Goal: Task Accomplishment & Management: Manage account settings

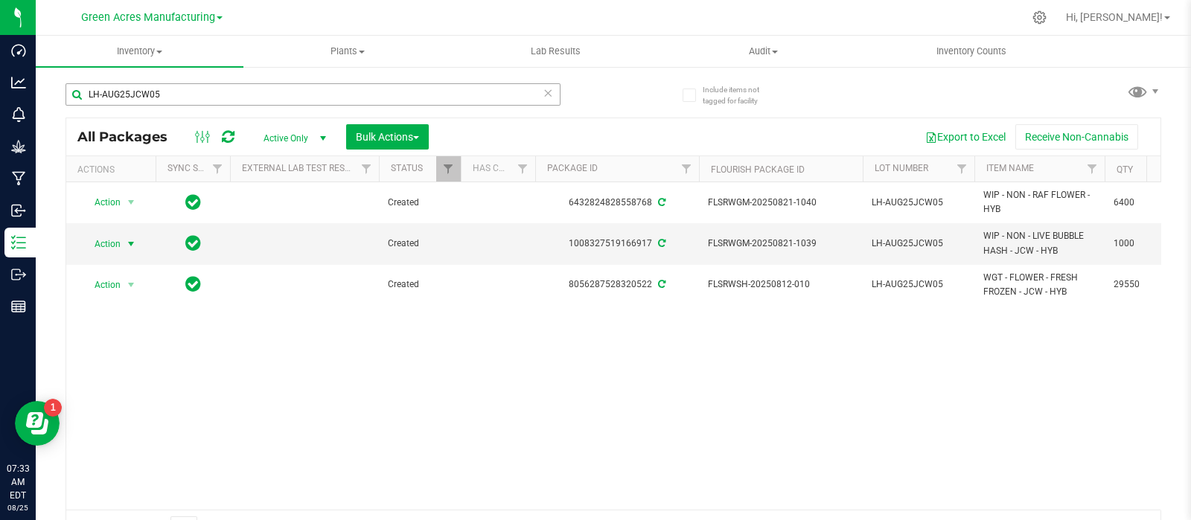
click at [193, 91] on div "LH-AUG25JCW05" at bounding box center [312, 100] width 495 height 34
drag, startPoint x: 189, startPoint y: 88, endPoint x: 72, endPoint y: 97, distance: 117.2
click at [72, 97] on input "LH-AUG25JCW05" at bounding box center [312, 94] width 495 height 22
paste input "HC-JUL25SAT03"
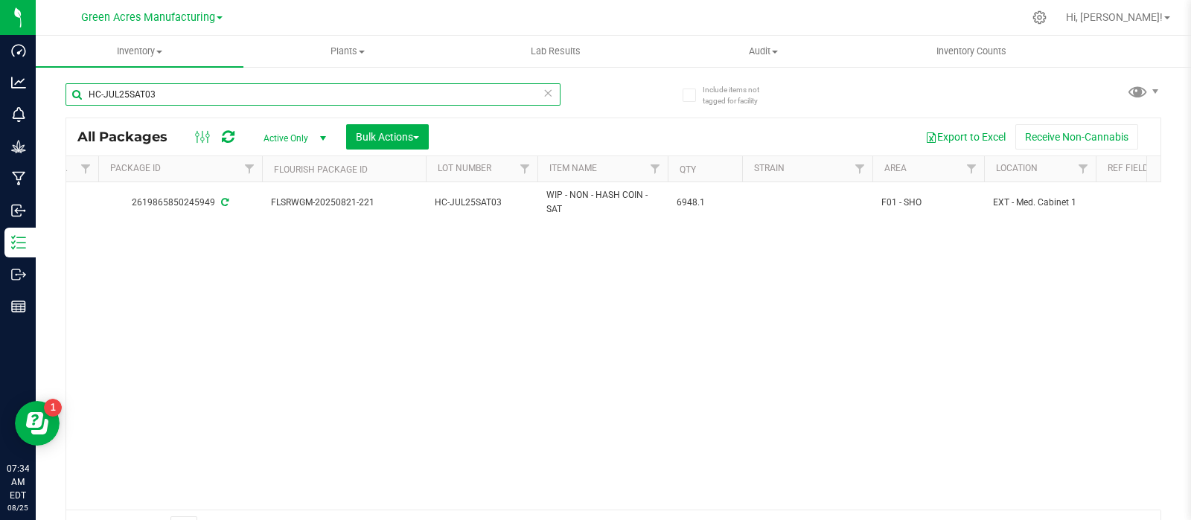
scroll to position [0, 438]
click at [1162, 359] on div "Include items not tagged for facility HC-JUL25SAT03 All Packages Active Only Ac…" at bounding box center [613, 292] width 1155 height 454
drag, startPoint x: 231, startPoint y: 99, endPoint x: 77, endPoint y: 97, distance: 154.8
click at [78, 98] on input "HC-JUL25SAT03" at bounding box center [312, 94] width 495 height 22
paste input "0821-014"
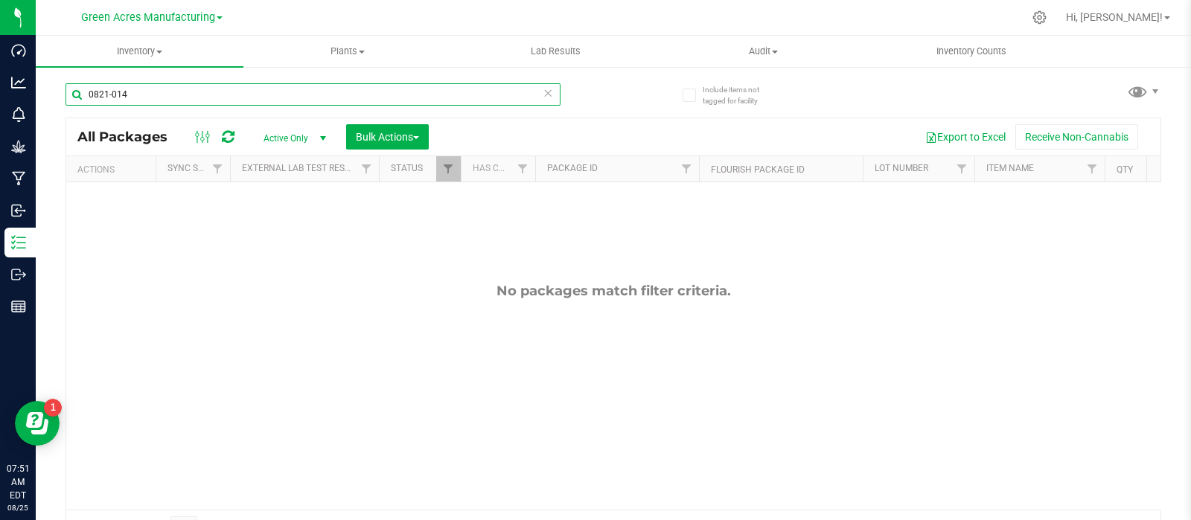
type input "0821-014"
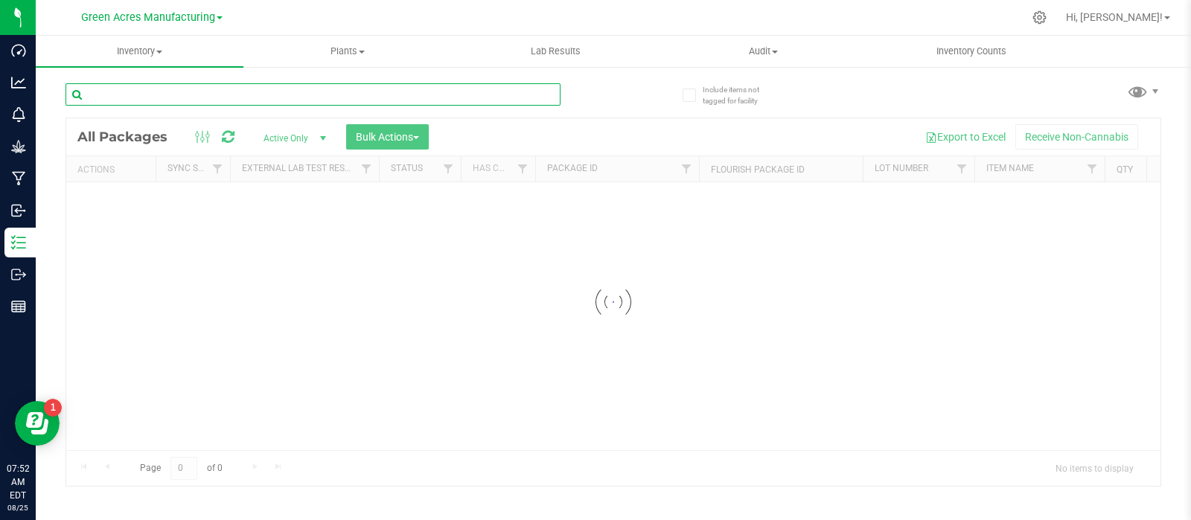
click at [292, 97] on input "text" at bounding box center [312, 94] width 495 height 22
paste input "0821-014"
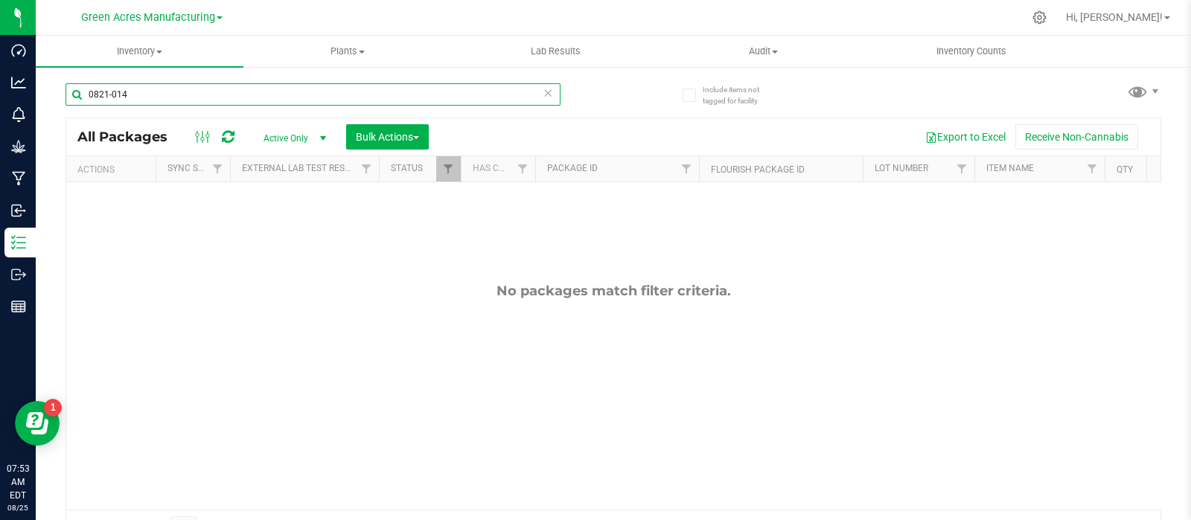
drag, startPoint x: 173, startPoint y: 92, endPoint x: 43, endPoint y: 89, distance: 130.3
click at [44, 89] on div "Include items not tagged for facility 0821-014 All Packages Active Only Active …" at bounding box center [613, 292] width 1155 height 454
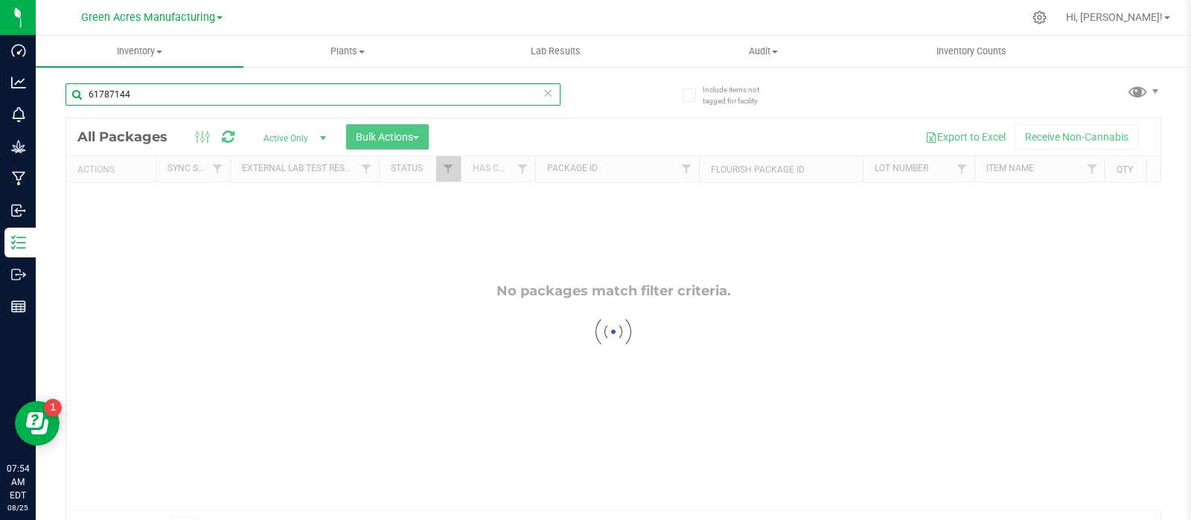
type input "61787144"
click at [1085, 365] on div at bounding box center [613, 331] width 1094 height 427
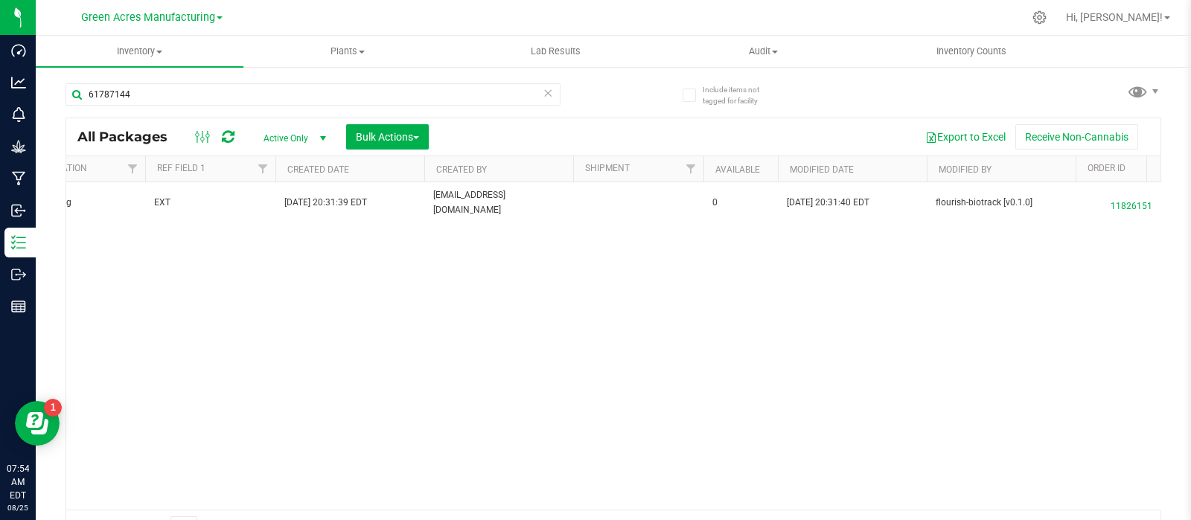
scroll to position [0, 1397]
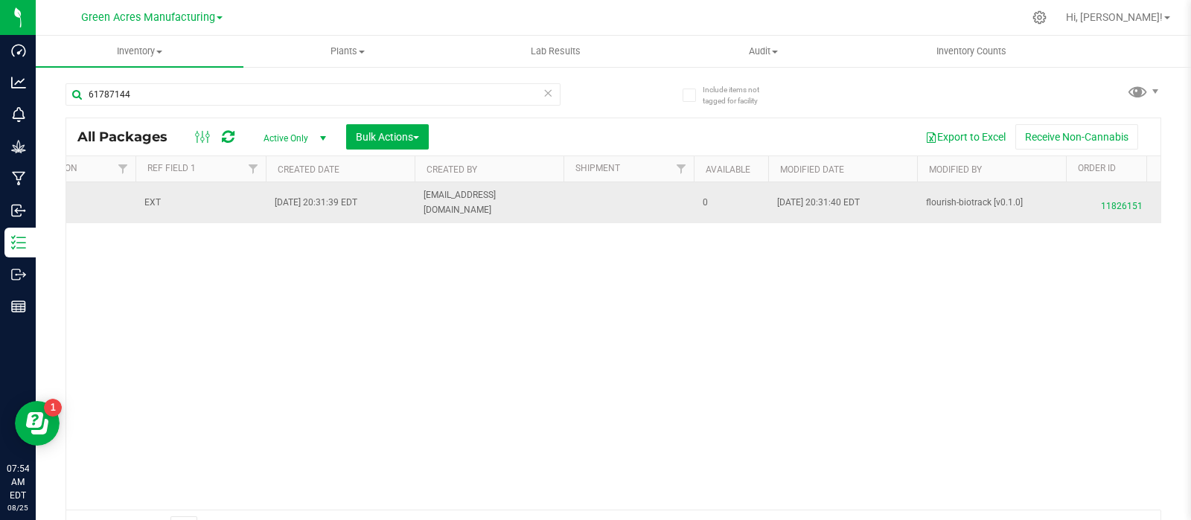
click at [1106, 208] on span "11826151" at bounding box center [1122, 203] width 94 height 22
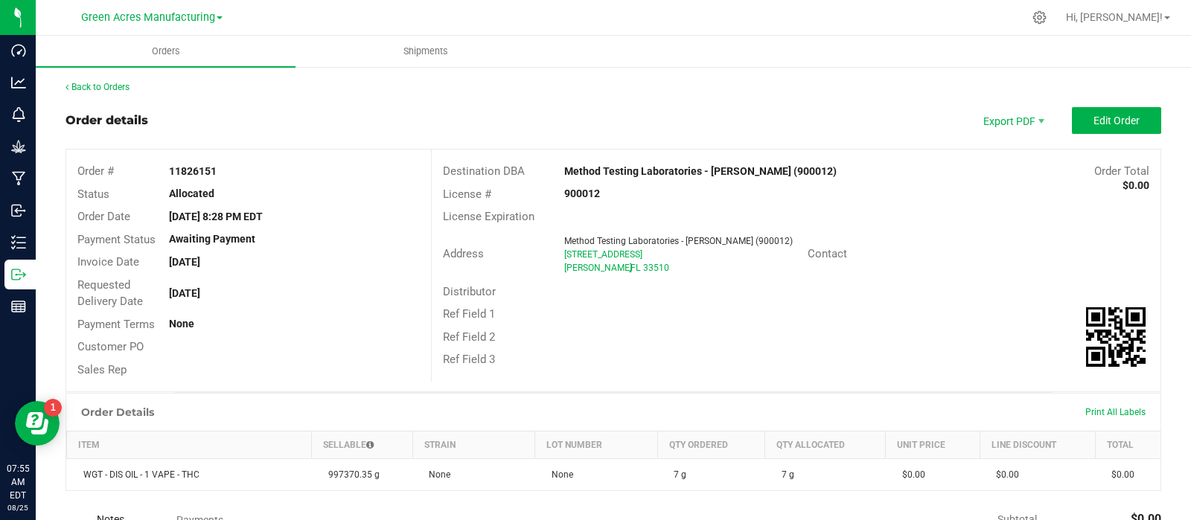
click at [199, 172] on strong "11826151" at bounding box center [193, 171] width 48 height 12
copy strong "11826151"
click at [1092, 111] on button "Edit Order" at bounding box center [1116, 120] width 89 height 27
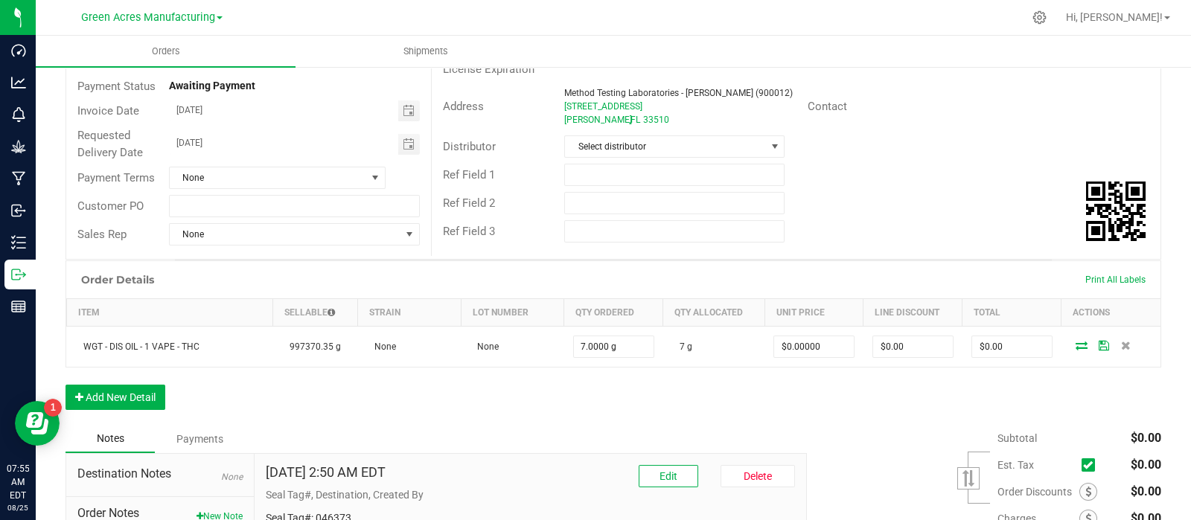
scroll to position [154, 0]
click at [123, 397] on button "Add New Detail" at bounding box center [115, 396] width 100 height 25
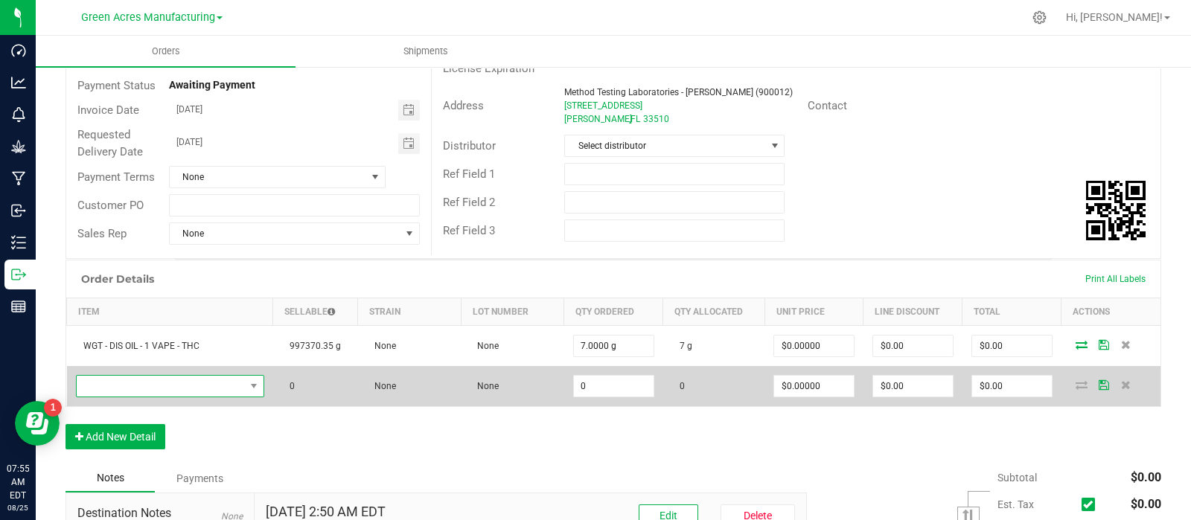
click at [138, 388] on span "NO DATA FOUND" at bounding box center [161, 386] width 168 height 21
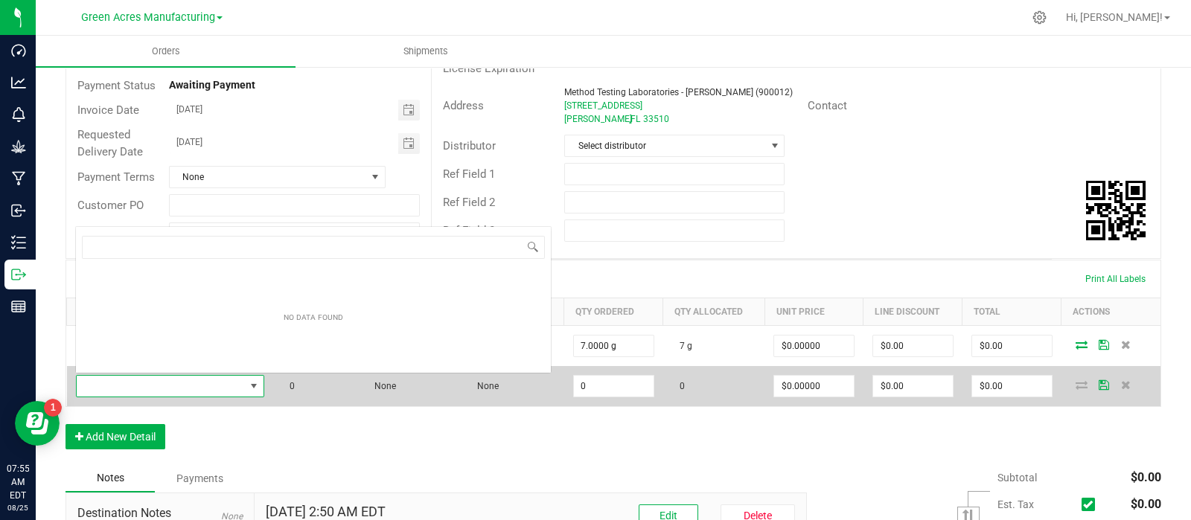
scroll to position [22, 182]
type input "hash coin - sat"
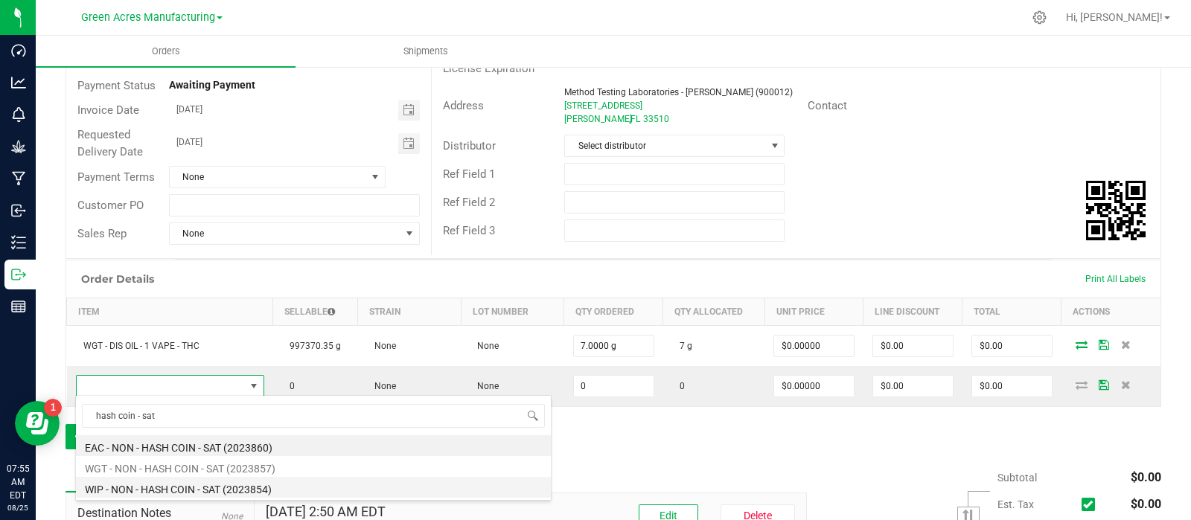
click at [153, 477] on li "WIP - NON - HASH COIN - SAT (2023854)" at bounding box center [313, 487] width 475 height 21
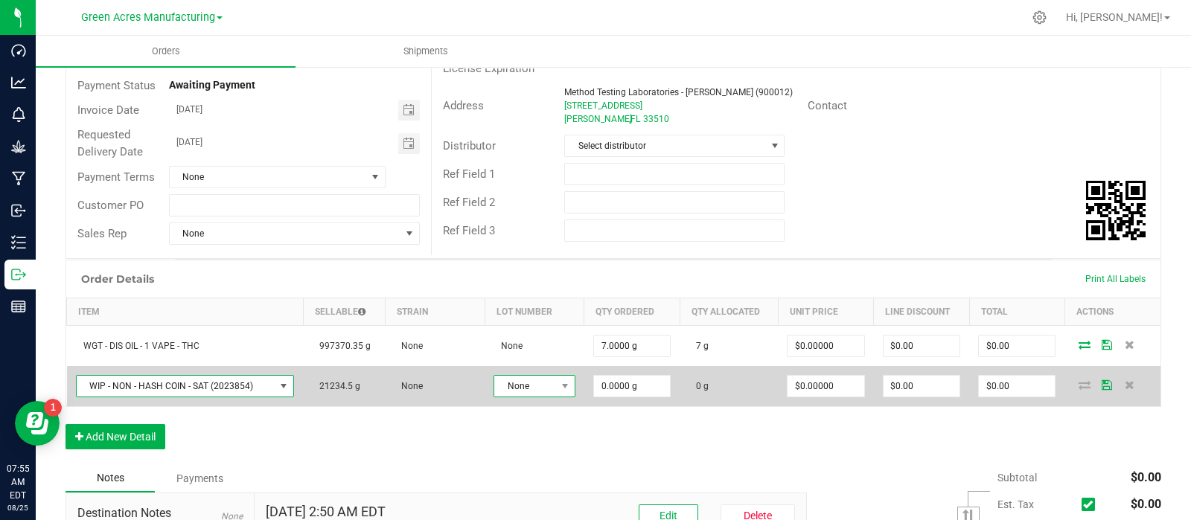
click at [529, 379] on span "None" at bounding box center [525, 386] width 62 height 21
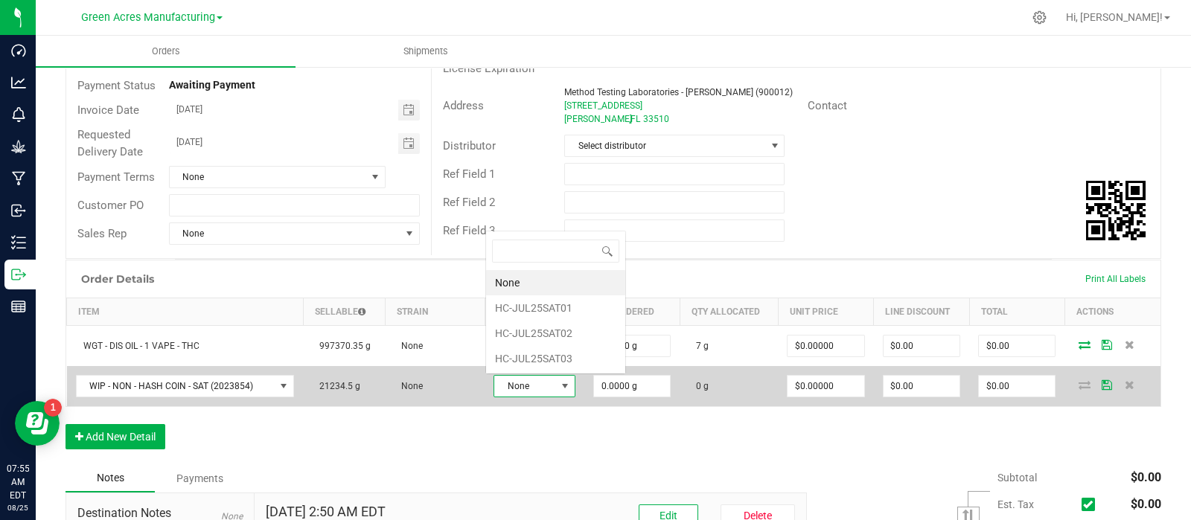
scroll to position [22, 80]
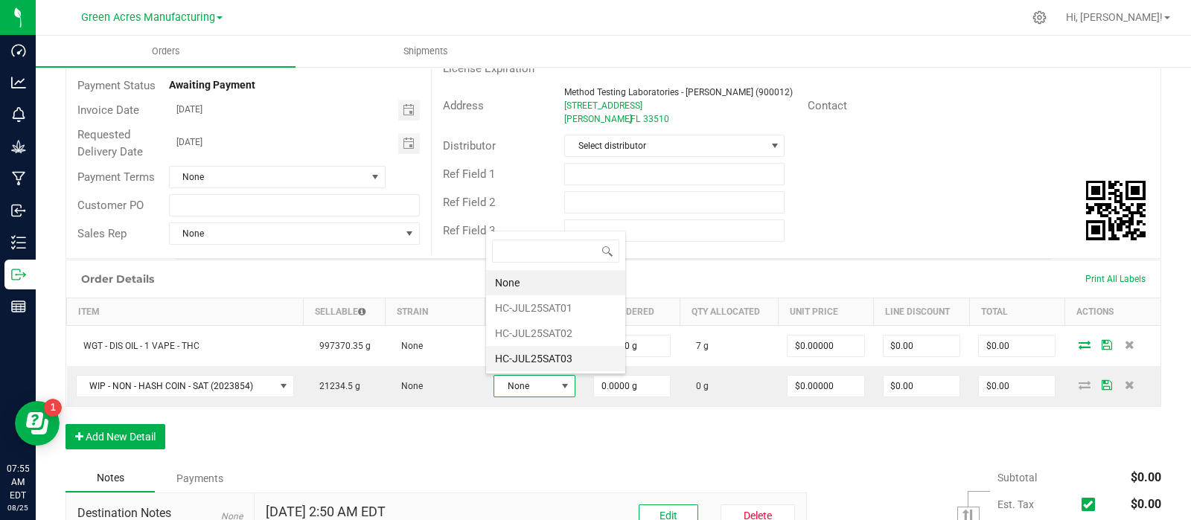
click at [548, 353] on li "HC-JUL25SAT03" at bounding box center [555, 358] width 139 height 25
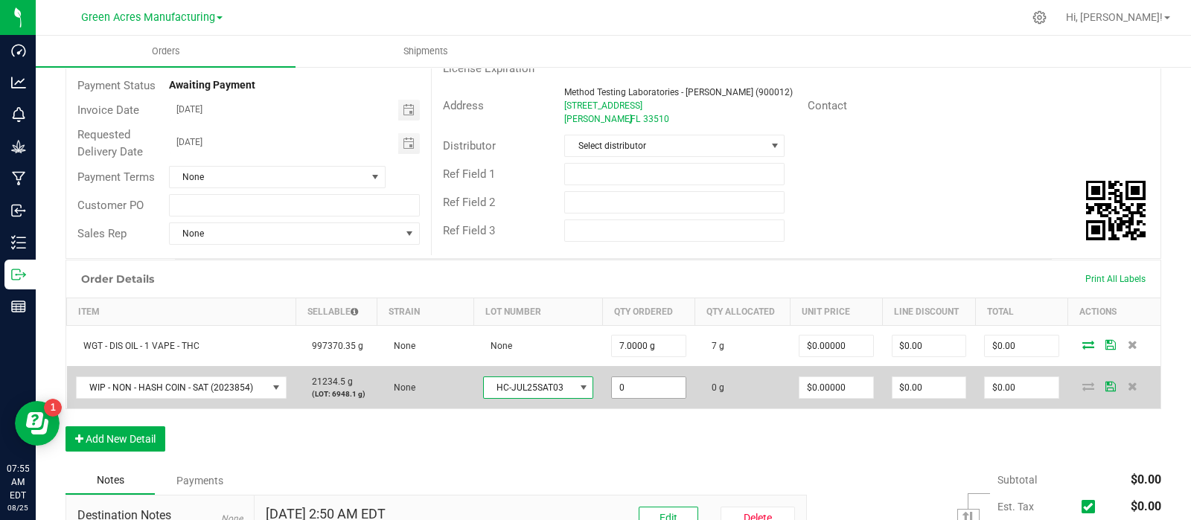
click at [630, 381] on input "0" at bounding box center [648, 387] width 73 height 21
type input "3.0000 g"
click at [1105, 382] on icon at bounding box center [1110, 386] width 10 height 9
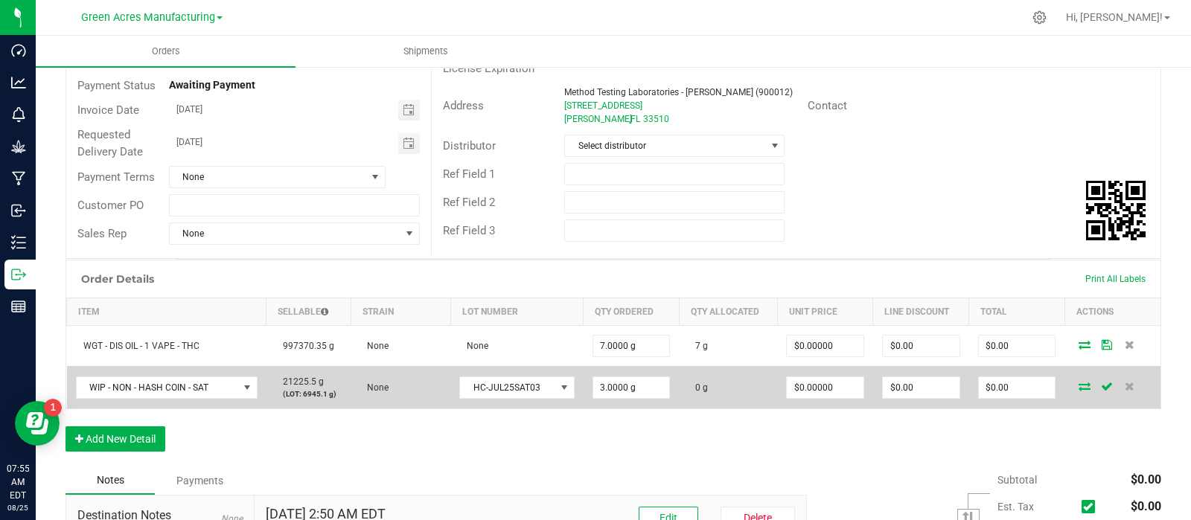
click at [1078, 384] on icon at bounding box center [1084, 386] width 12 height 9
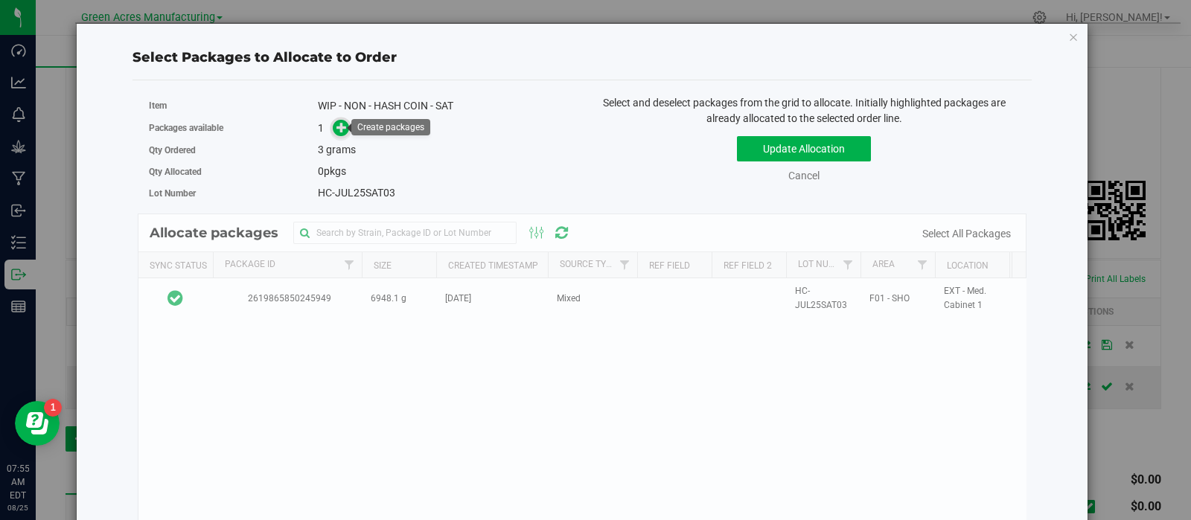
click at [336, 124] on icon at bounding box center [341, 127] width 10 height 10
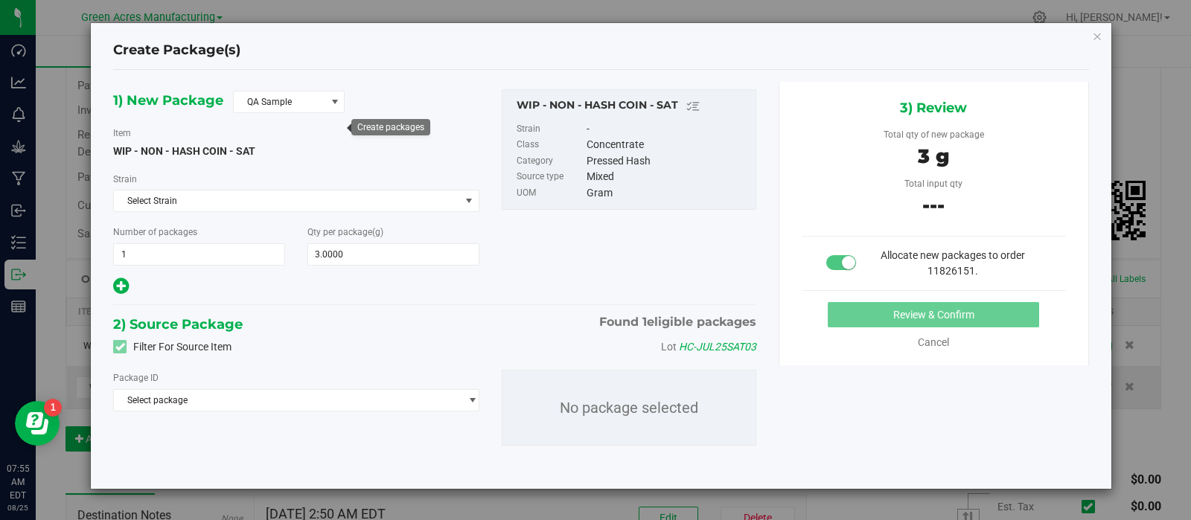
click at [274, 86] on div "1) New Package QA Sample Item WIP - NON - HASH COIN - SAT Strain Select Strain …" at bounding box center [434, 279] width 665 height 395
click at [279, 97] on span "QA Sample" at bounding box center [280, 102] width 92 height 21
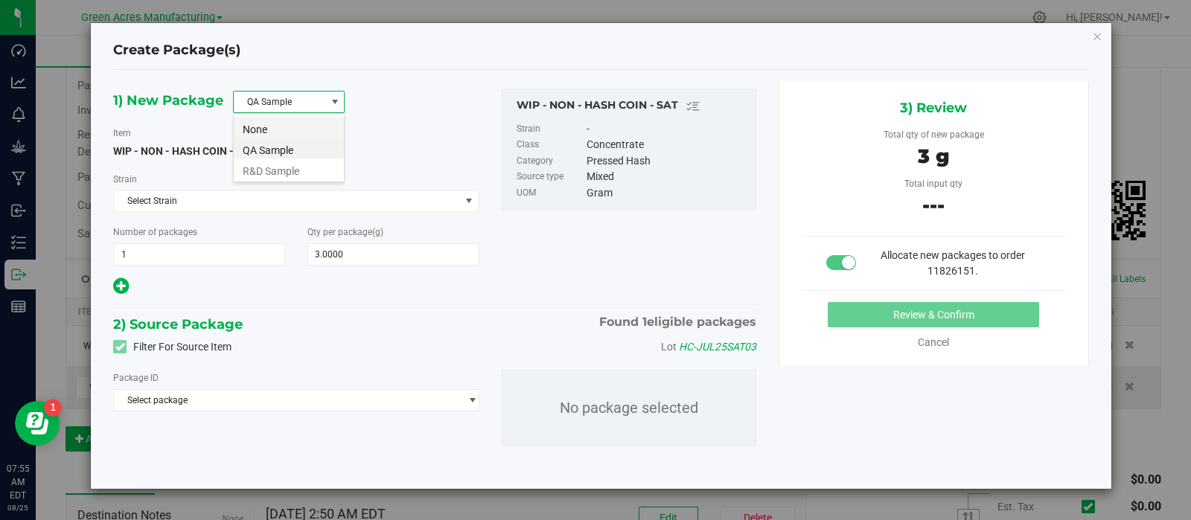
scroll to position [22, 112]
click at [272, 165] on li "R&D Sample" at bounding box center [289, 169] width 110 height 21
click at [257, 409] on span "Select package" at bounding box center [286, 400] width 345 height 21
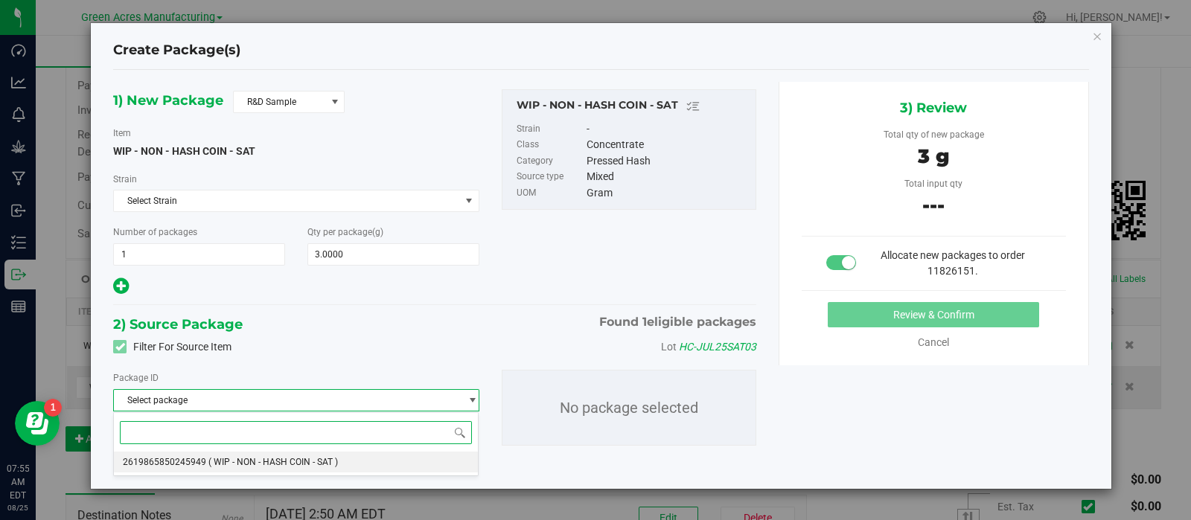
click at [264, 460] on span "( WIP - NON - HASH COIN - SAT )" at bounding box center [272, 462] width 129 height 10
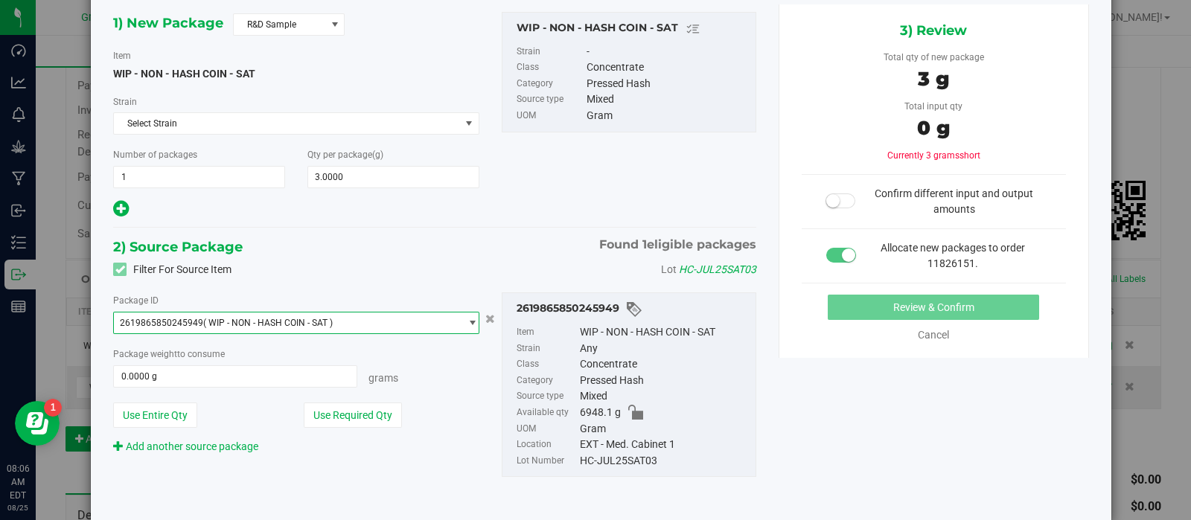
scroll to position [100, 0]
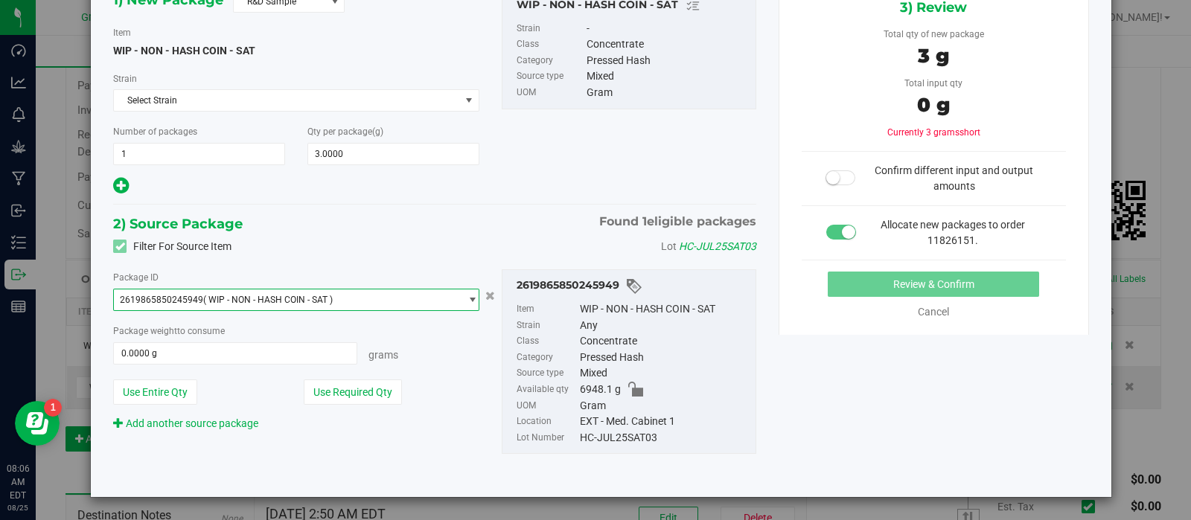
click at [614, 296] on ul "Item WIP - NON - HASH COIN - SAT Strain Any Class Concentrate Category Pressed …" at bounding box center [629, 370] width 238 height 150
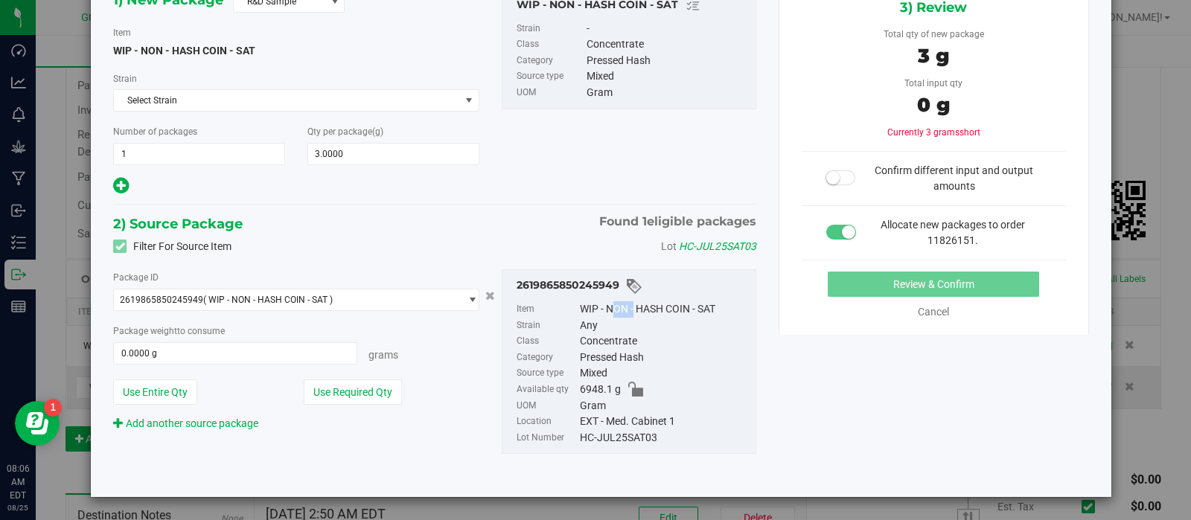
click at [614, 296] on ul "Item WIP - NON - HASH COIN - SAT Strain Any Class Concentrate Category Pressed …" at bounding box center [629, 370] width 238 height 150
copy div "WIP - NON - HASH COIN - SAT"
click at [581, 425] on div "EXT - Med. Cabinet 1" at bounding box center [664, 422] width 168 height 16
click at [585, 435] on div "HC-JUL25SAT03" at bounding box center [664, 438] width 168 height 16
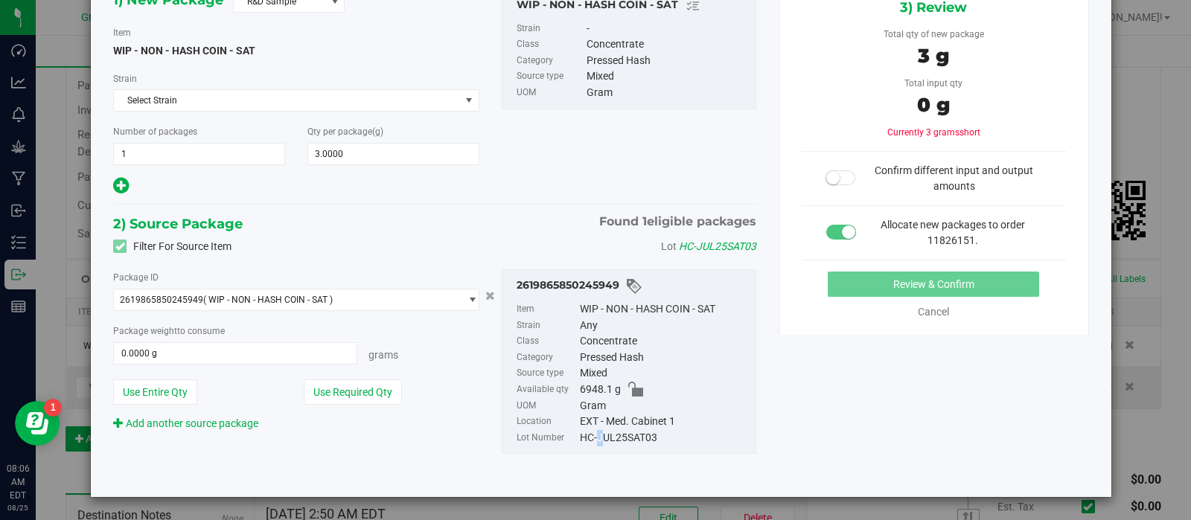
click at [585, 434] on div "HC-JUL25SAT03" at bounding box center [664, 438] width 168 height 16
click at [585, 433] on div "HC-JUL25SAT03" at bounding box center [664, 438] width 168 height 16
copy div "HC-JUL25SAT03"
click at [333, 399] on button "Use Required Qty" at bounding box center [353, 392] width 98 height 25
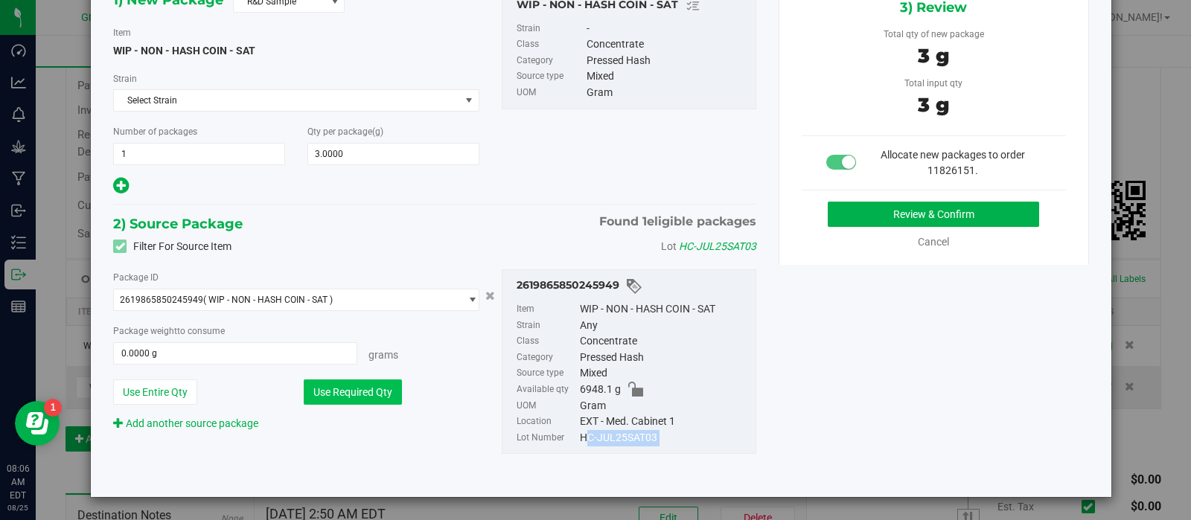
type input "3.0000 g"
click at [874, 223] on button "Review & Confirm" at bounding box center [933, 214] width 211 height 25
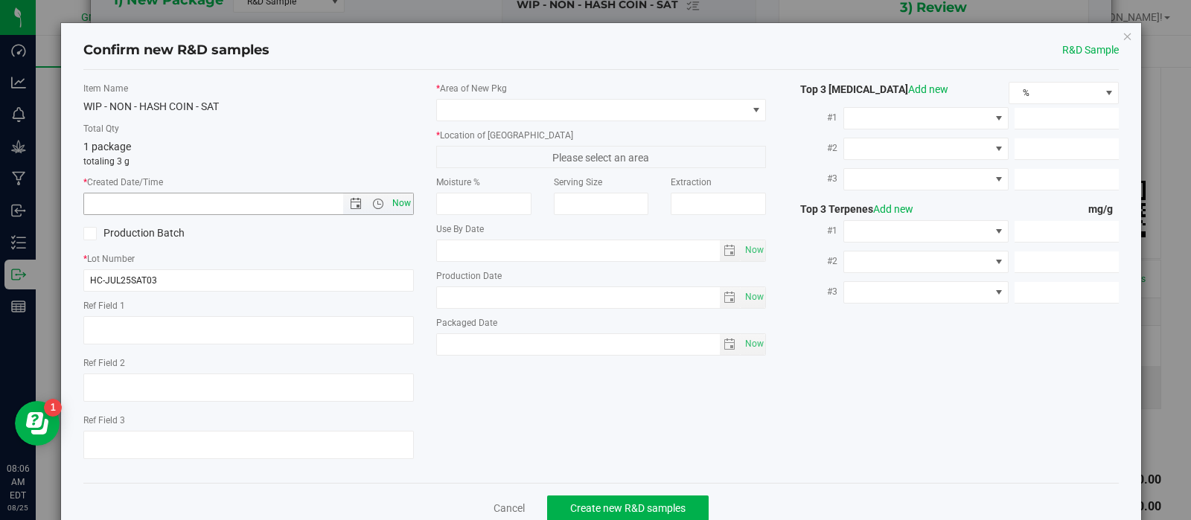
click at [392, 201] on span "Now" at bounding box center [400, 204] width 25 height 22
type input "8/25/2025 8:06 AM"
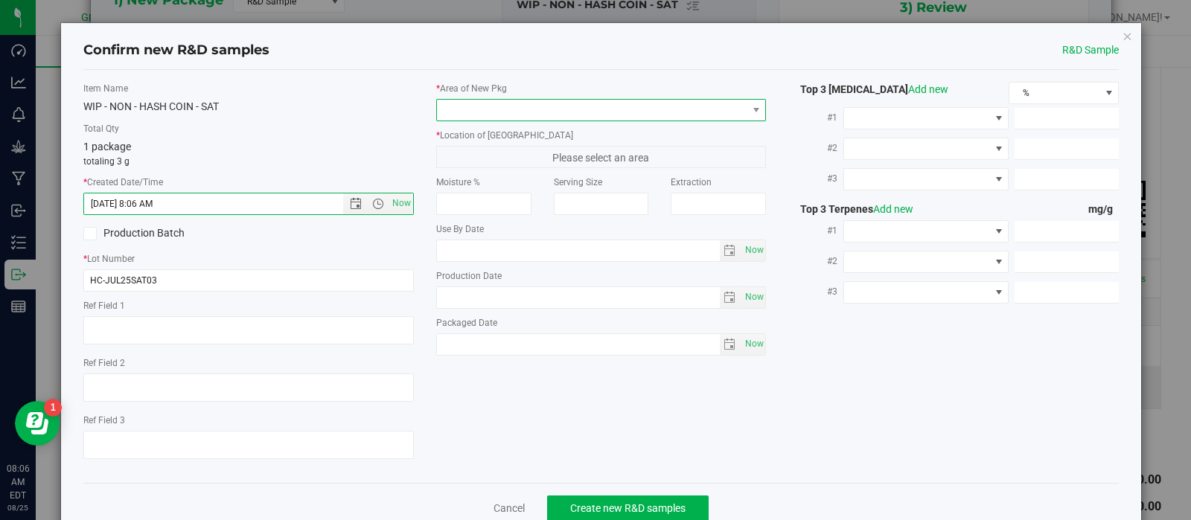
click at [492, 109] on span at bounding box center [592, 110] width 310 height 21
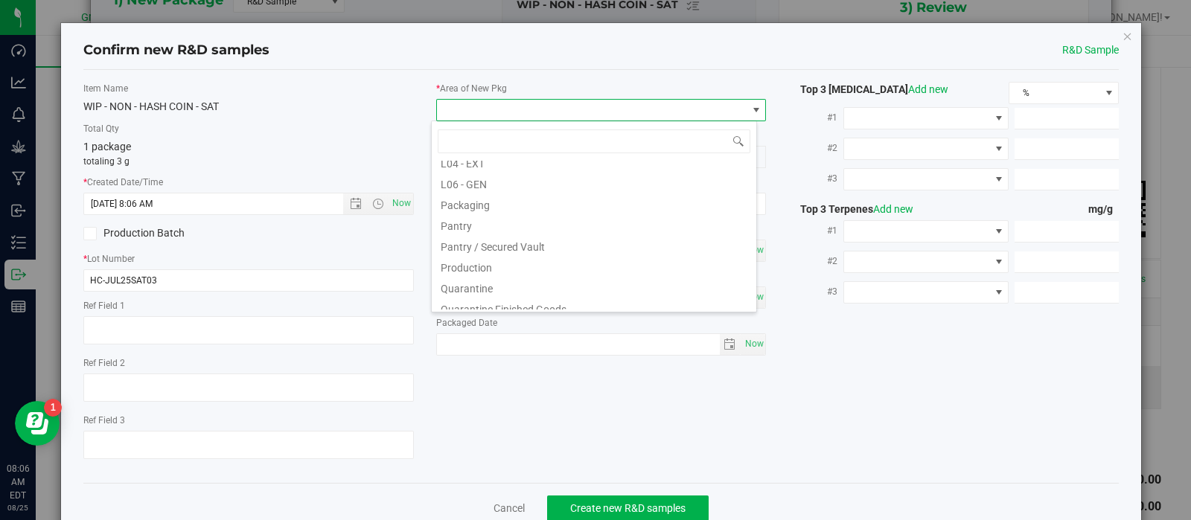
scroll to position [362, 0]
click at [505, 249] on li "Pantry / Secured Vault" at bounding box center [594, 247] width 324 height 21
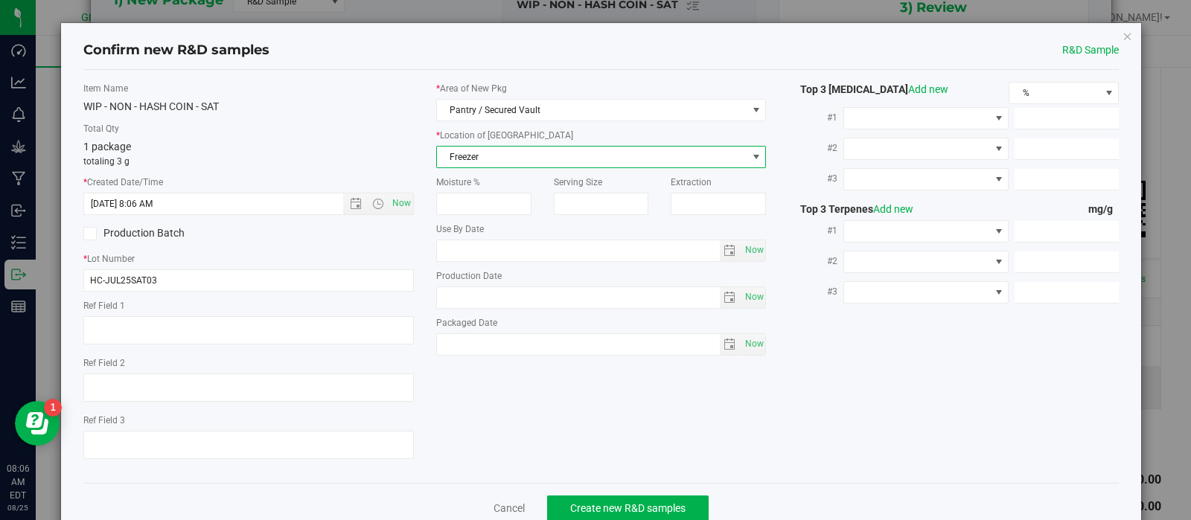
click at [534, 153] on span "Freezer" at bounding box center [592, 157] width 310 height 21
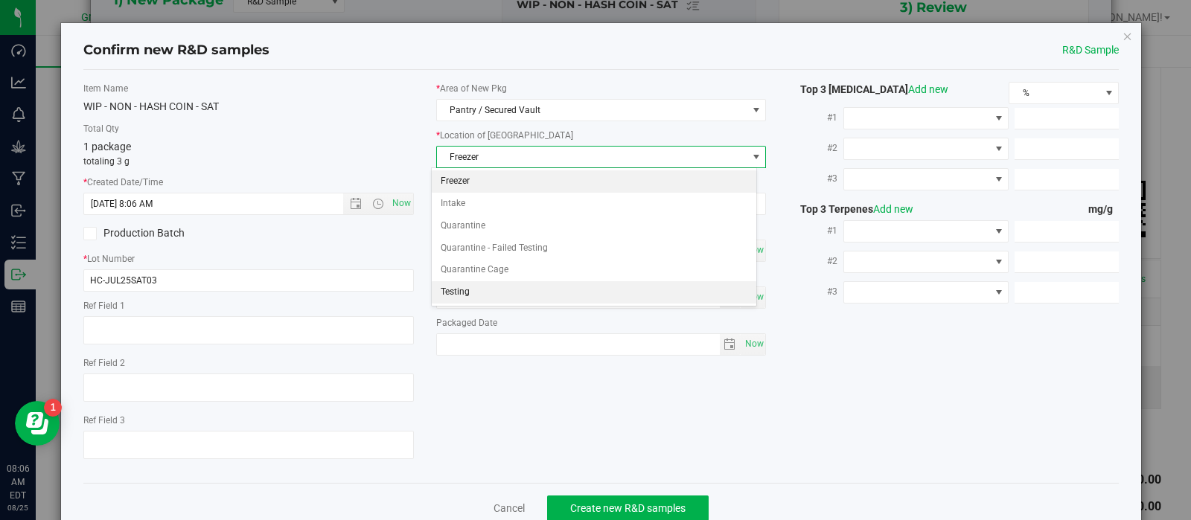
click at [498, 284] on li "Testing" at bounding box center [594, 292] width 324 height 22
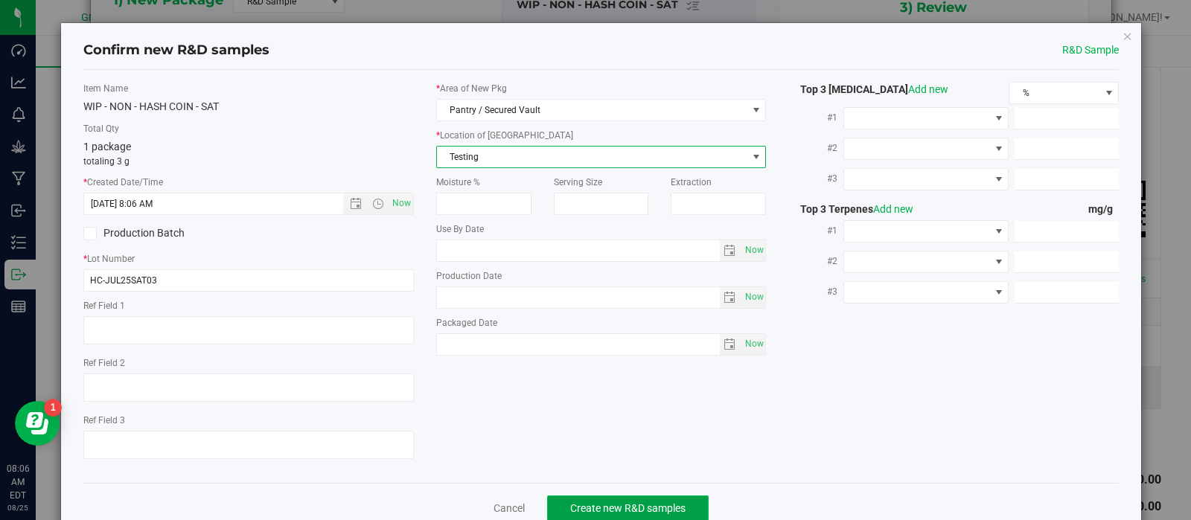
click at [572, 511] on span "Create new R&D samples" at bounding box center [627, 508] width 115 height 12
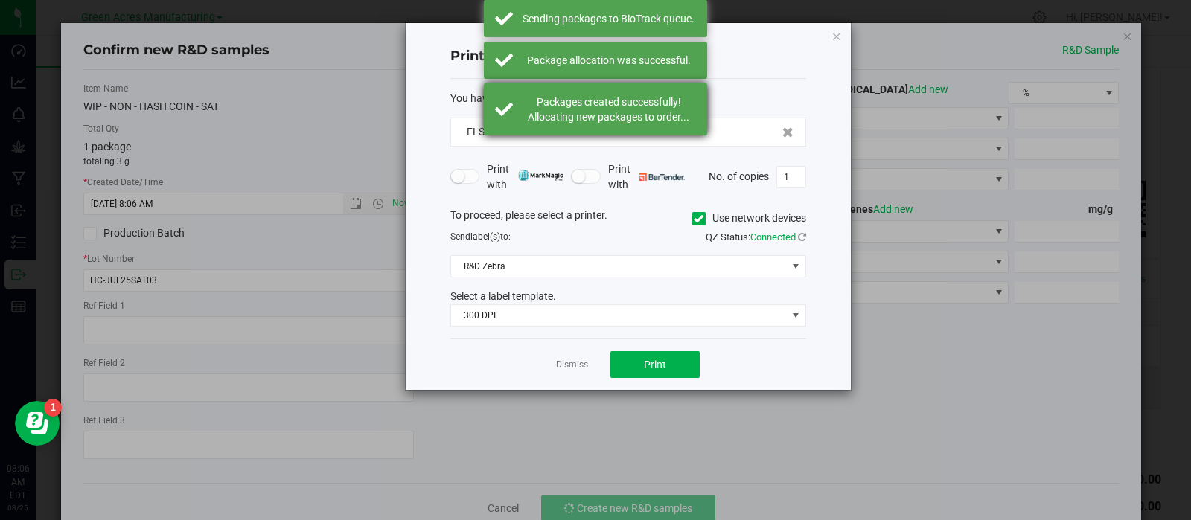
click at [592, 128] on div "Packages created successfully! Allocating new packages to order..." at bounding box center [595, 109] width 223 height 52
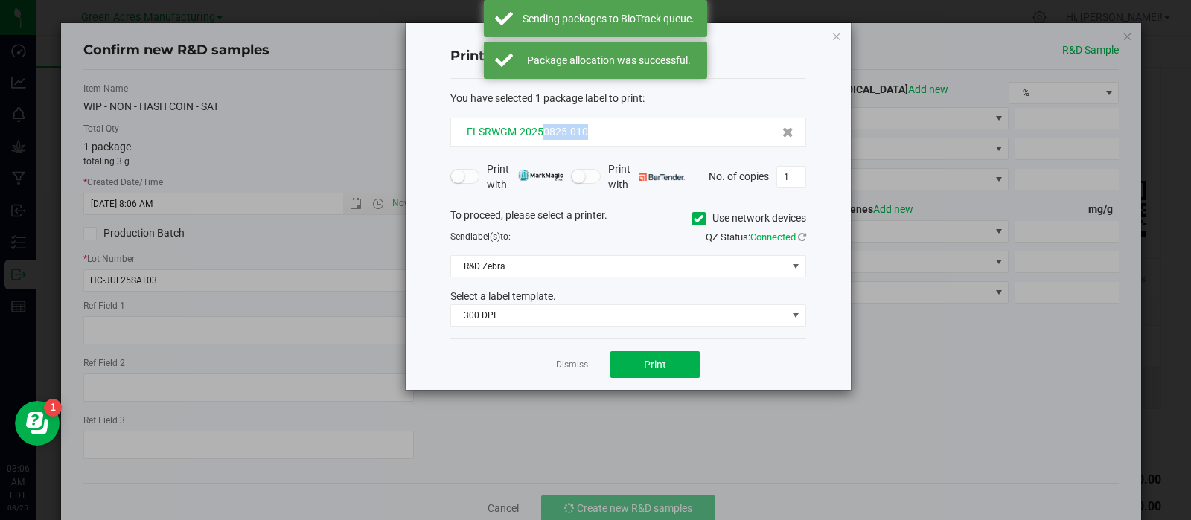
drag, startPoint x: 591, startPoint y: 129, endPoint x: 541, endPoint y: 136, distance: 50.3
click at [541, 136] on div "FLSRWGM-20250825-010" at bounding box center [628, 132] width 330 height 16
copy span "0825-010"
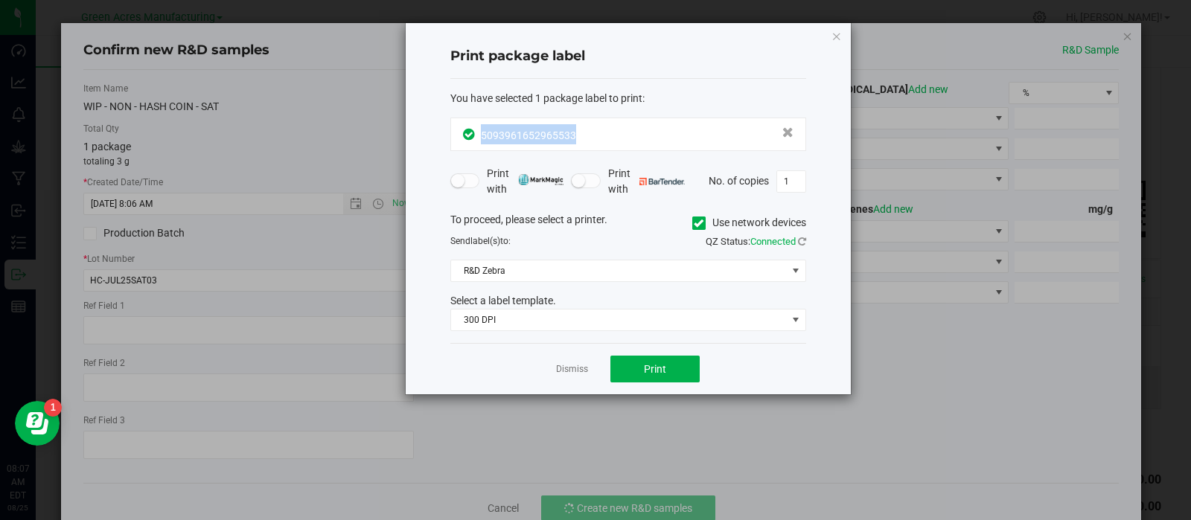
drag, startPoint x: 583, startPoint y: 144, endPoint x: 479, endPoint y: 134, distance: 104.6
click at [479, 134] on div "5093961652965533" at bounding box center [628, 134] width 356 height 33
copy span "5093961652965533"
click at [548, 135] on span "5093961652965533" at bounding box center [528, 135] width 95 height 12
click at [557, 129] on span "5093961652965533" at bounding box center [528, 135] width 95 height 12
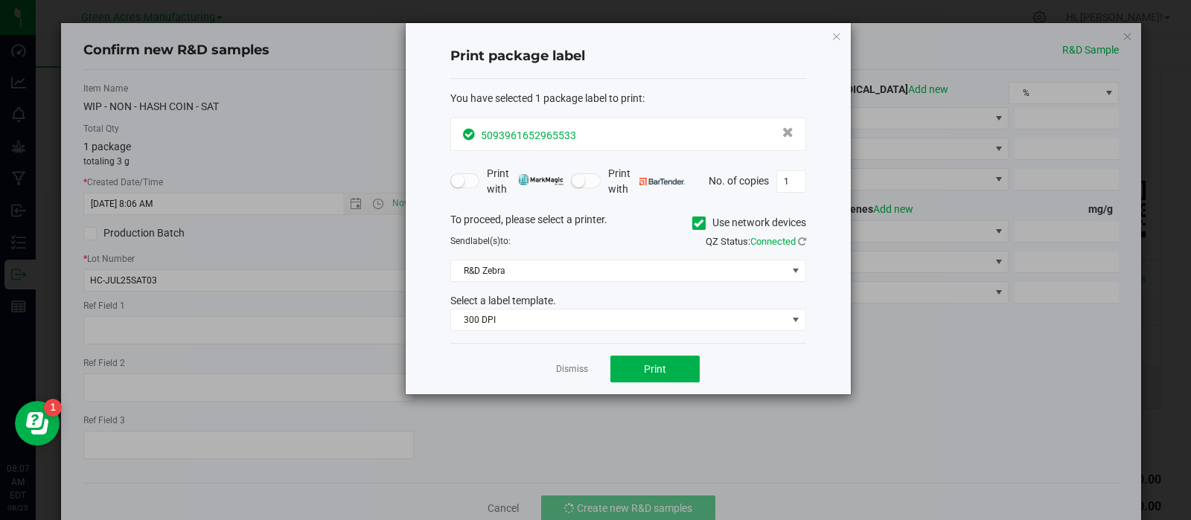
click at [554, 130] on span "5093961652965533" at bounding box center [528, 135] width 95 height 12
copy span "5093961652965533"
click at [630, 361] on button "Print" at bounding box center [654, 369] width 89 height 27
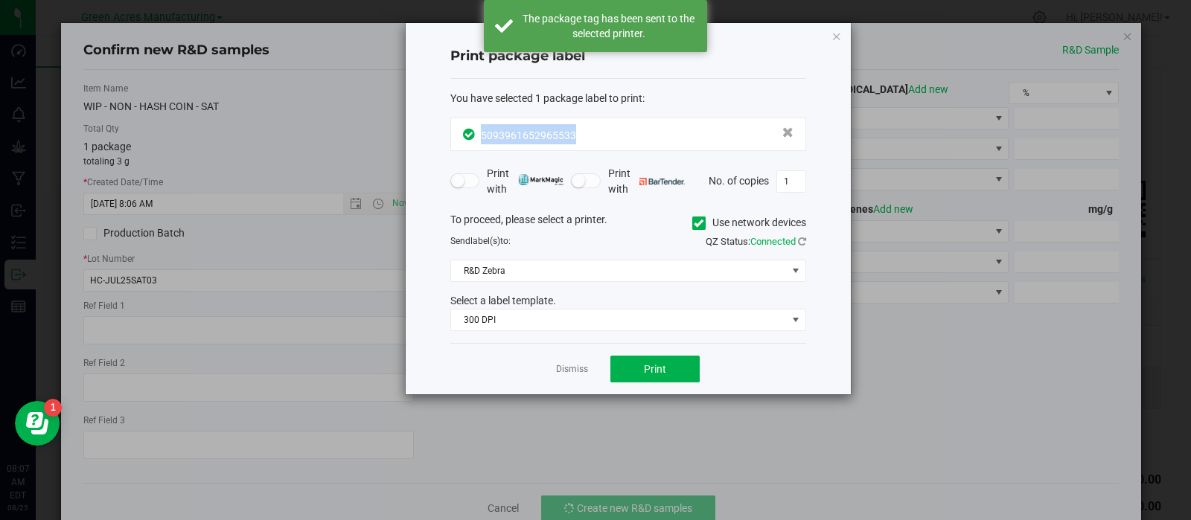
click at [573, 364] on link "Dismiss" at bounding box center [572, 369] width 32 height 13
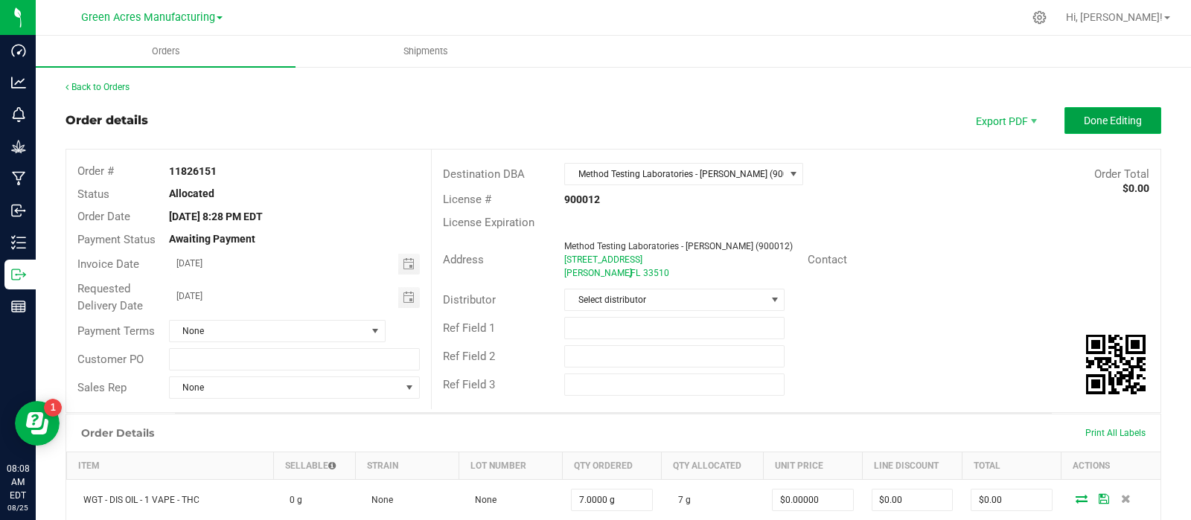
click at [1068, 122] on button "Done Editing" at bounding box center [1112, 120] width 97 height 27
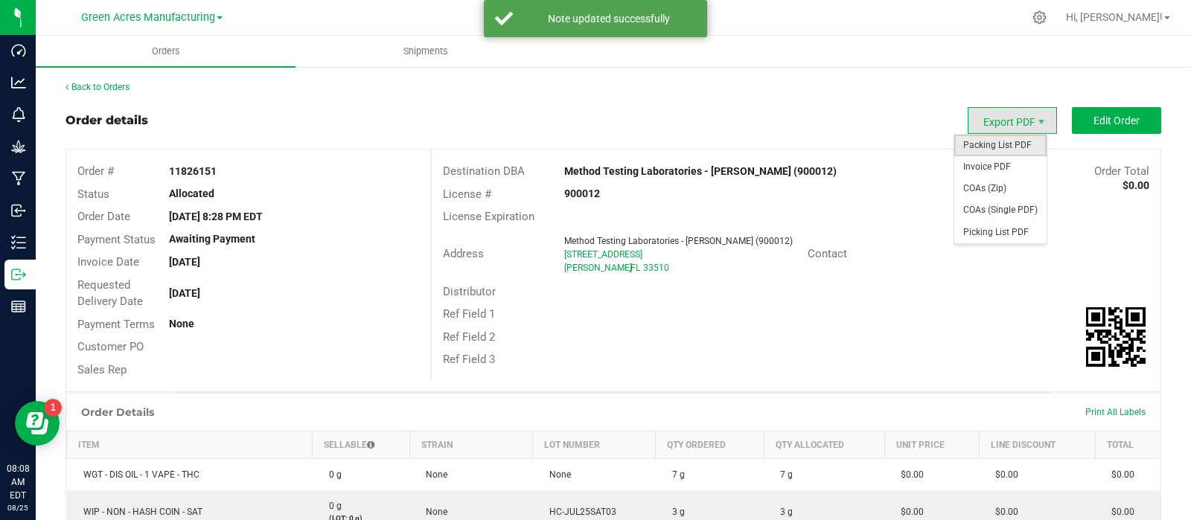
click at [982, 146] on span "Packing List PDF" at bounding box center [1000, 146] width 92 height 22
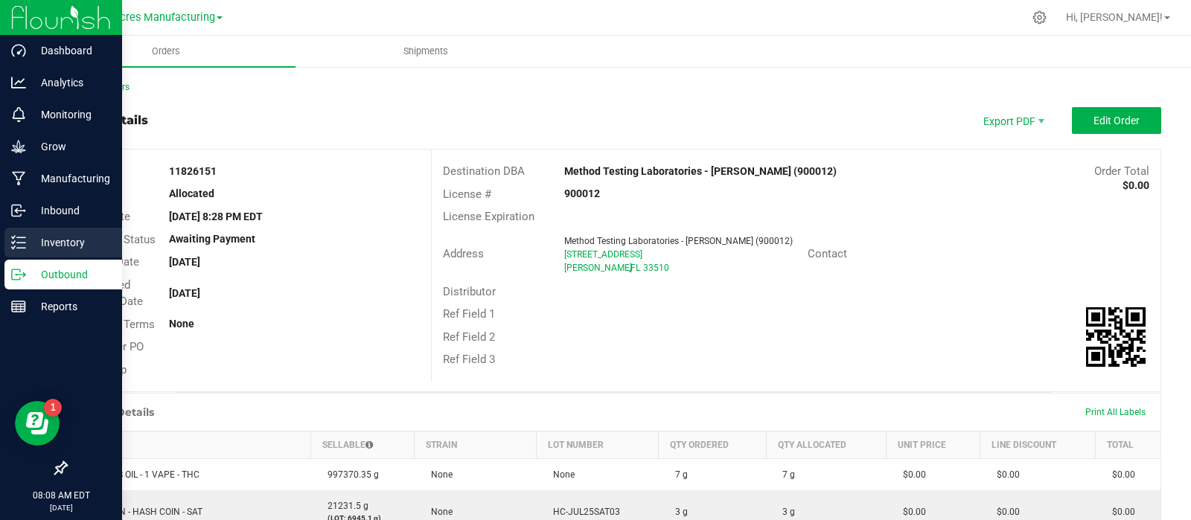
click at [25, 238] on icon at bounding box center [18, 242] width 15 height 15
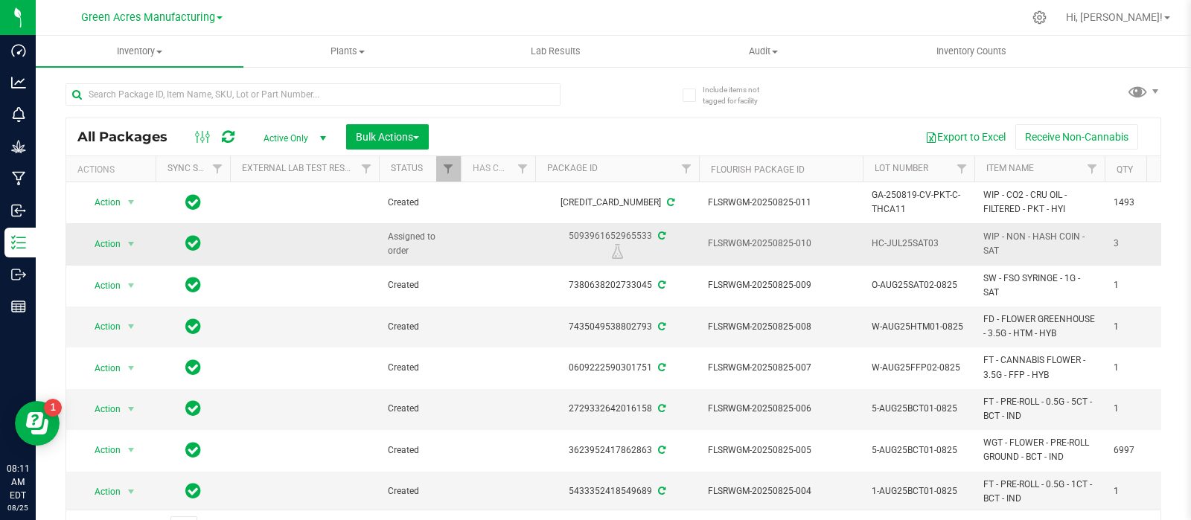
drag, startPoint x: 579, startPoint y: 232, endPoint x: 647, endPoint y: 238, distance: 68.7
click at [647, 238] on div "5093961652965533" at bounding box center [617, 243] width 168 height 29
copy div "5093961652965533"
click at [252, 87] on input "text" at bounding box center [312, 94] width 495 height 22
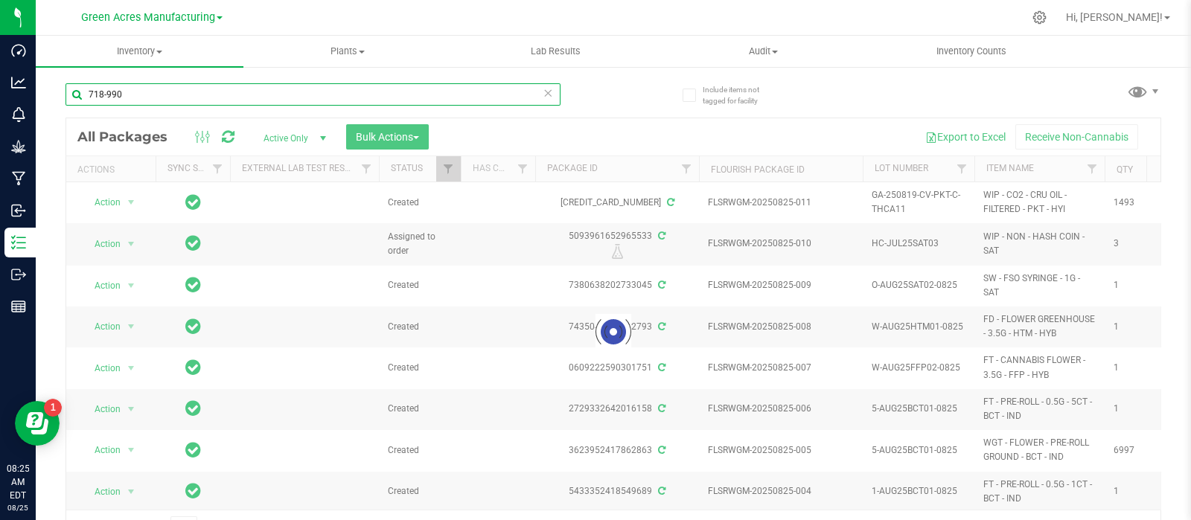
type input "718-990"
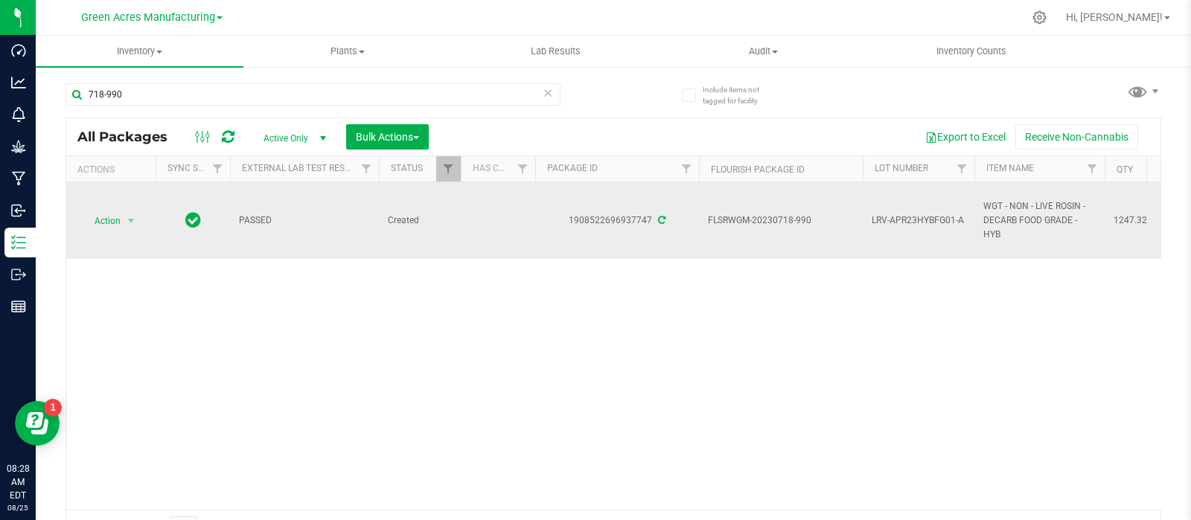
drag, startPoint x: 816, startPoint y: 217, endPoint x: 772, endPoint y: 225, distance: 44.7
click at [772, 225] on span "FLSRWGM-20230718-990" at bounding box center [781, 221] width 146 height 14
copy span "0718-990"
click at [898, 223] on span "LRV-APR23HYBFG01-A" at bounding box center [918, 221] width 94 height 14
click at [898, 221] on input "LRV-APR23HYBFG01-A" at bounding box center [915, 220] width 106 height 23
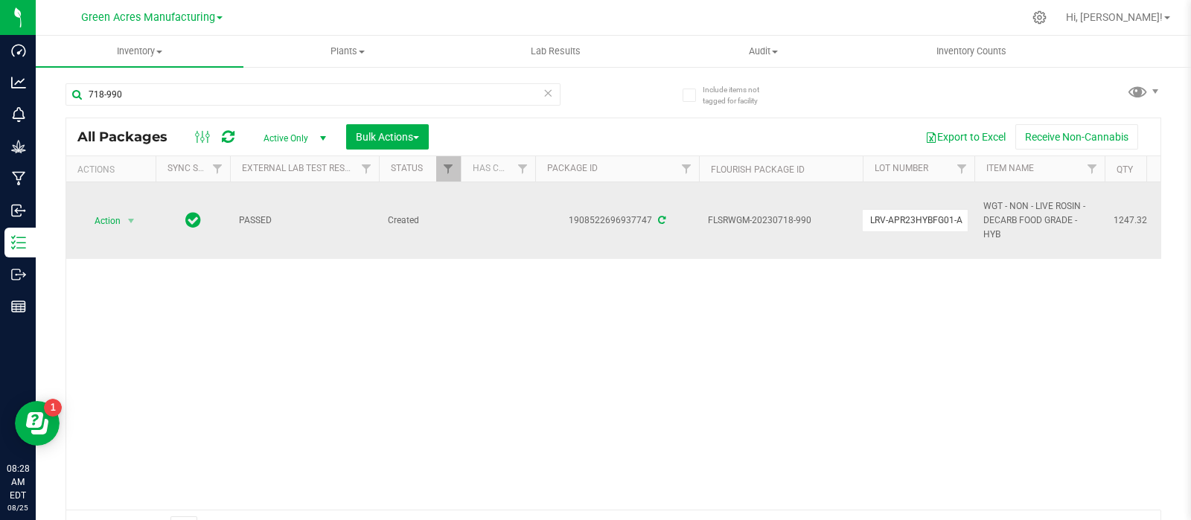
click at [898, 221] on input "LRV-APR23HYBFG01-A" at bounding box center [915, 220] width 106 height 23
click at [990, 228] on span "WGT - NON - LIVE ROSIN - DECARB FOOD GRADE - HYB" at bounding box center [1039, 220] width 112 height 43
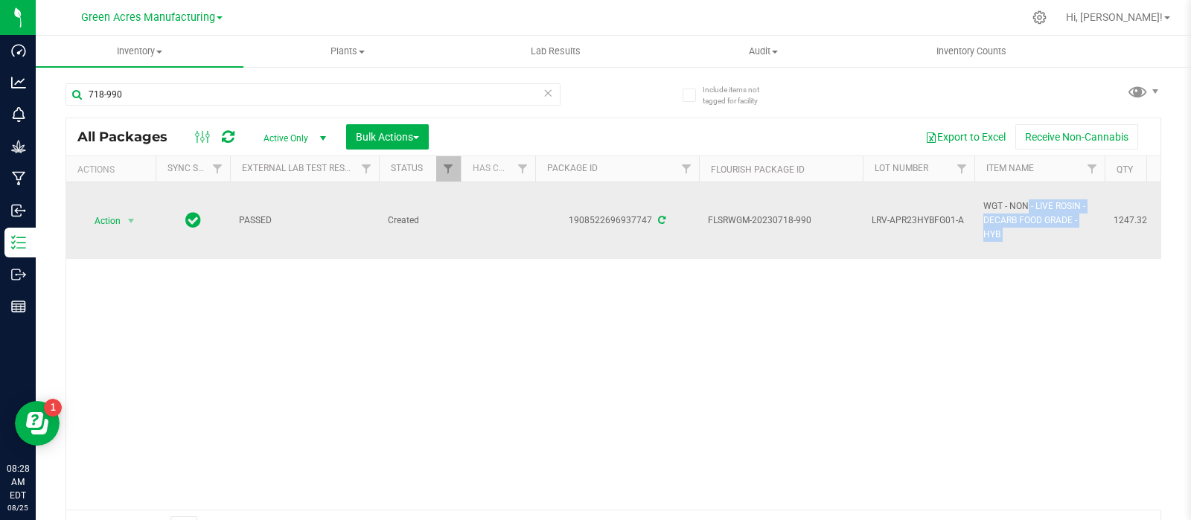
copy tr "WGT - NON - LIVE ROSIN - DECARB FOOD GRADE - HYB"
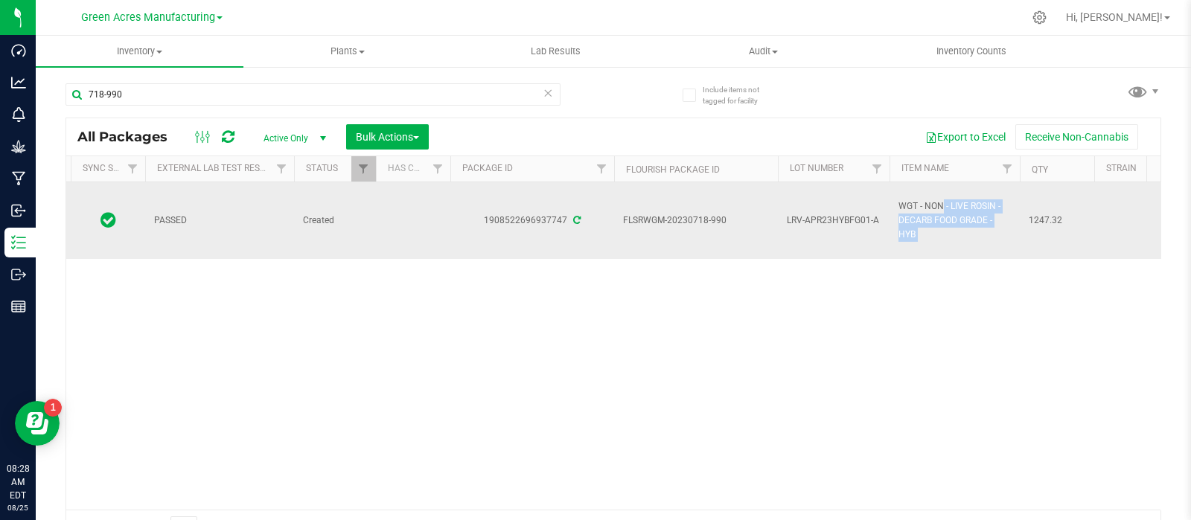
click at [1054, 214] on span "1247.32" at bounding box center [1056, 221] width 57 height 14
copy td "1247.32"
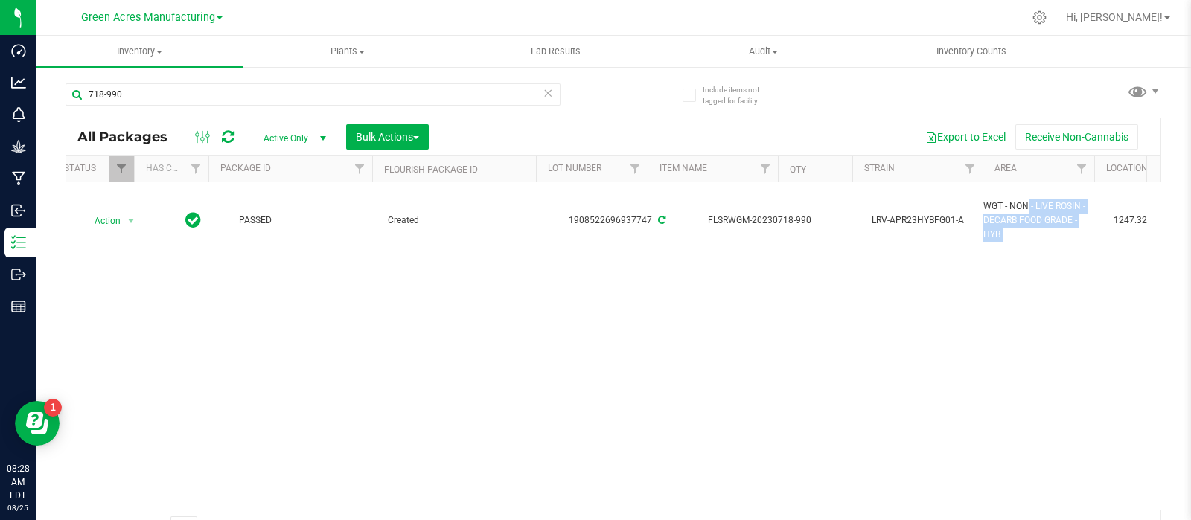
scroll to position [0, 0]
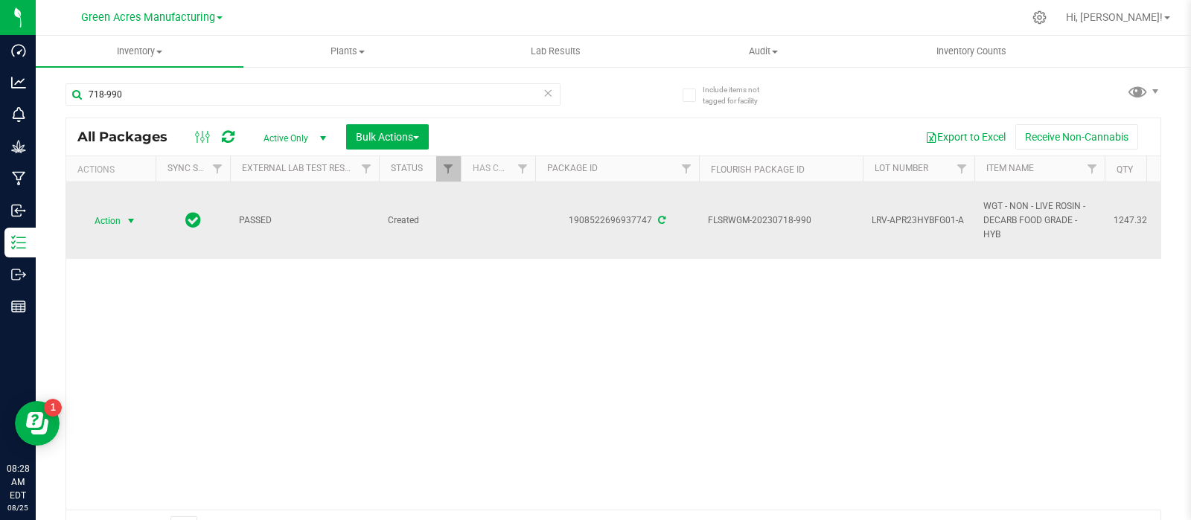
click at [107, 221] on span "Action" at bounding box center [101, 221] width 40 height 21
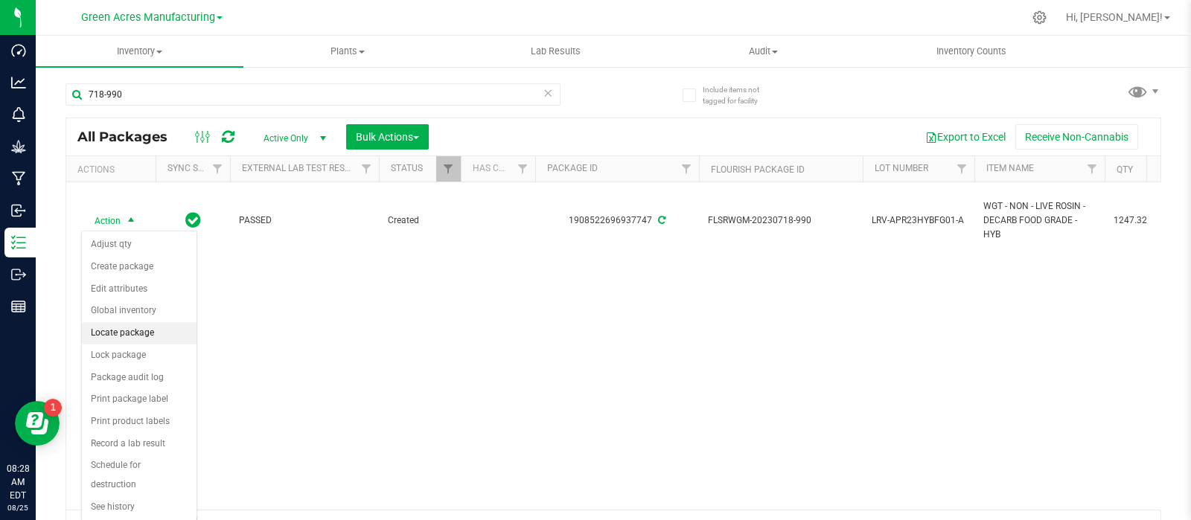
click at [135, 325] on li "Locate package" at bounding box center [139, 333] width 115 height 22
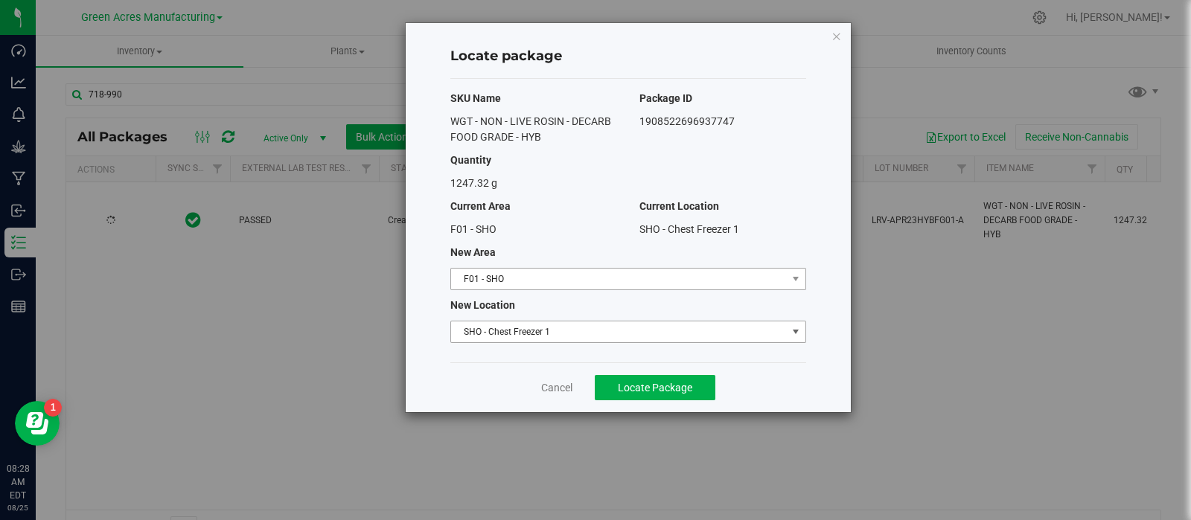
click at [543, 281] on span "F01 - SHO" at bounding box center [619, 279] width 336 height 21
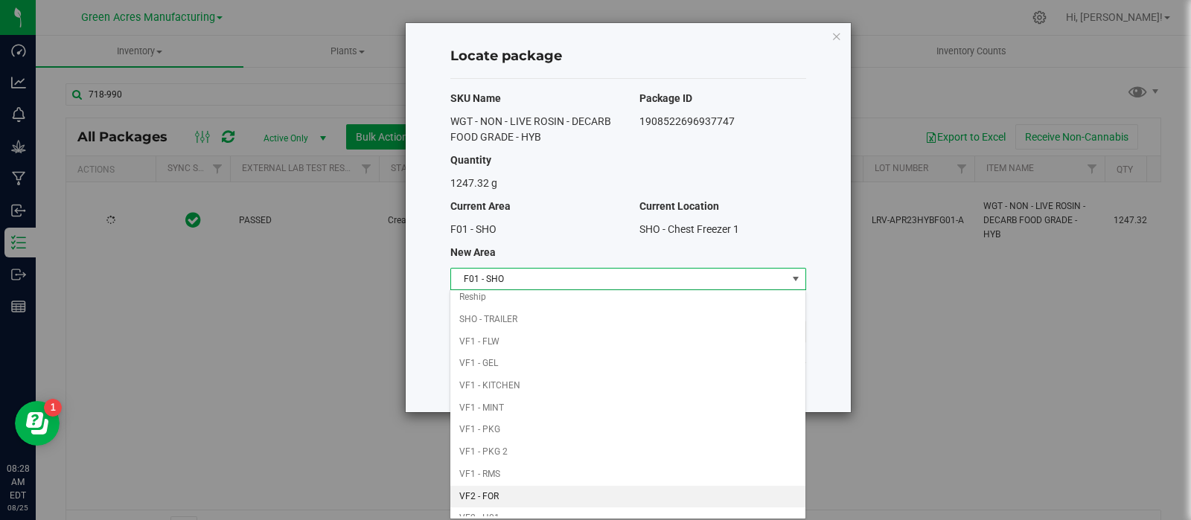
scroll to position [600, 0]
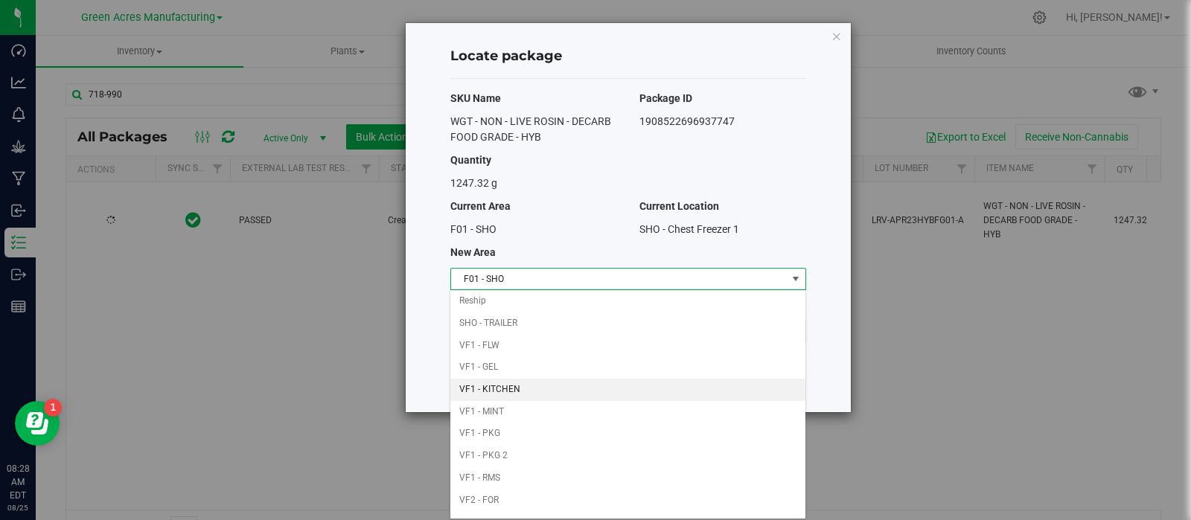
click at [536, 379] on li "VF1 - KITCHEN" at bounding box center [627, 390] width 354 height 22
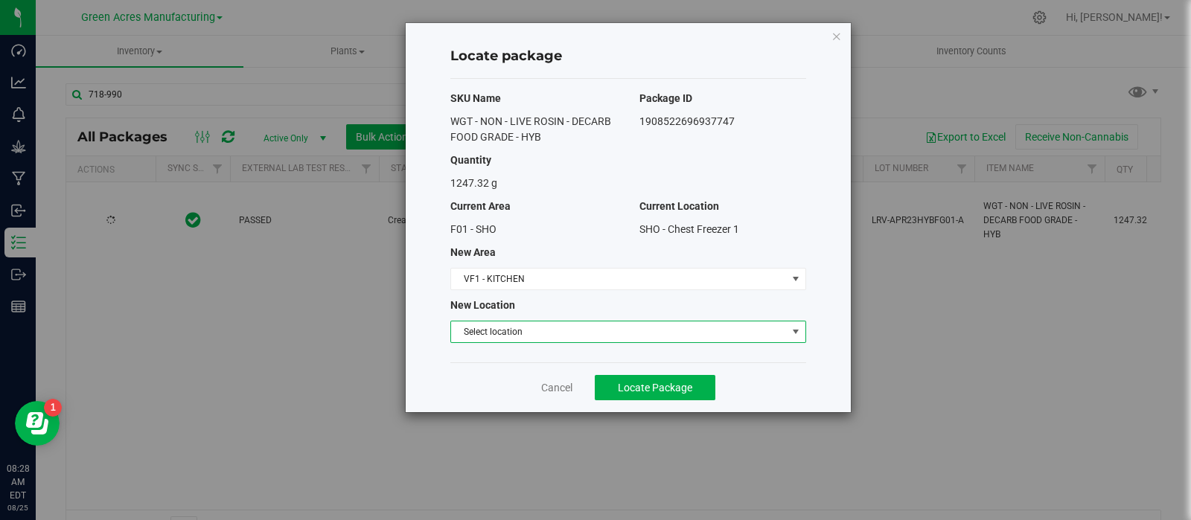
click at [544, 332] on span "Select location" at bounding box center [619, 331] width 336 height 21
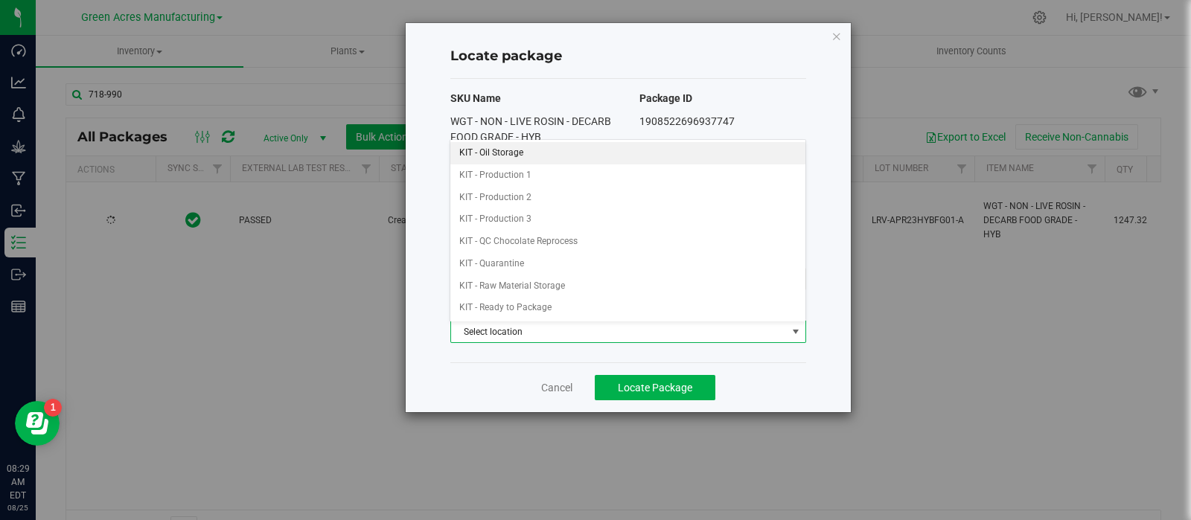
click at [525, 142] on li "KIT - Oil Storage" at bounding box center [627, 153] width 354 height 22
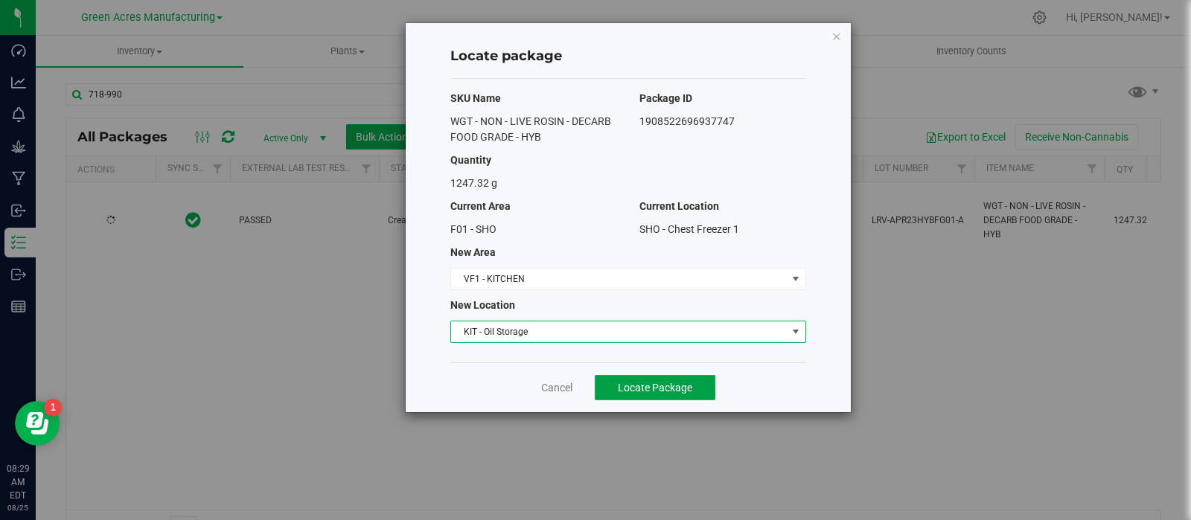
click at [647, 379] on button "Locate Package" at bounding box center [655, 387] width 121 height 25
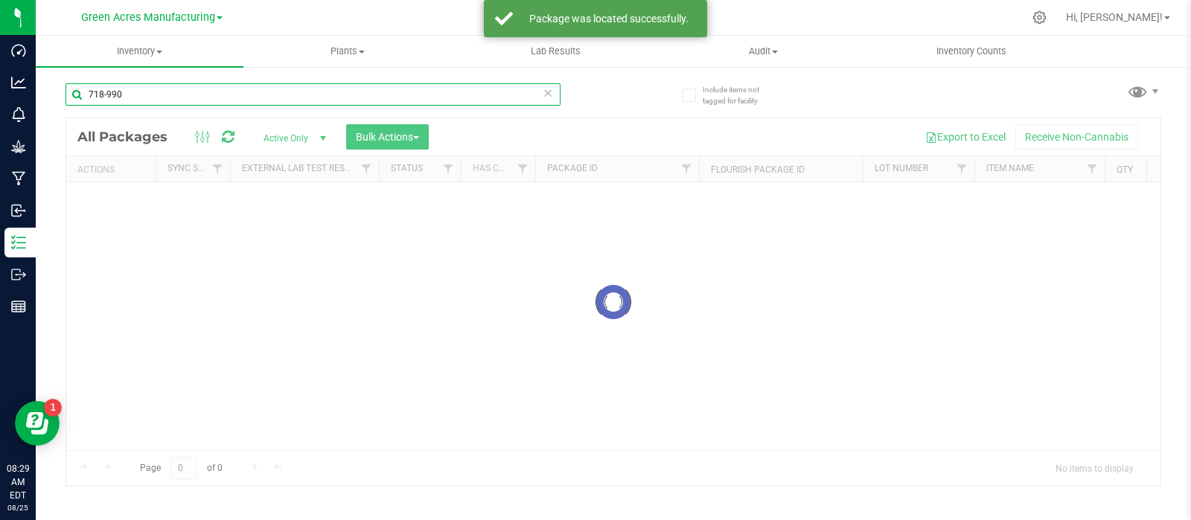
drag, startPoint x: 148, startPoint y: 92, endPoint x: 86, endPoint y: 98, distance: 62.8
click at [89, 99] on input "718-990" at bounding box center [312, 94] width 495 height 22
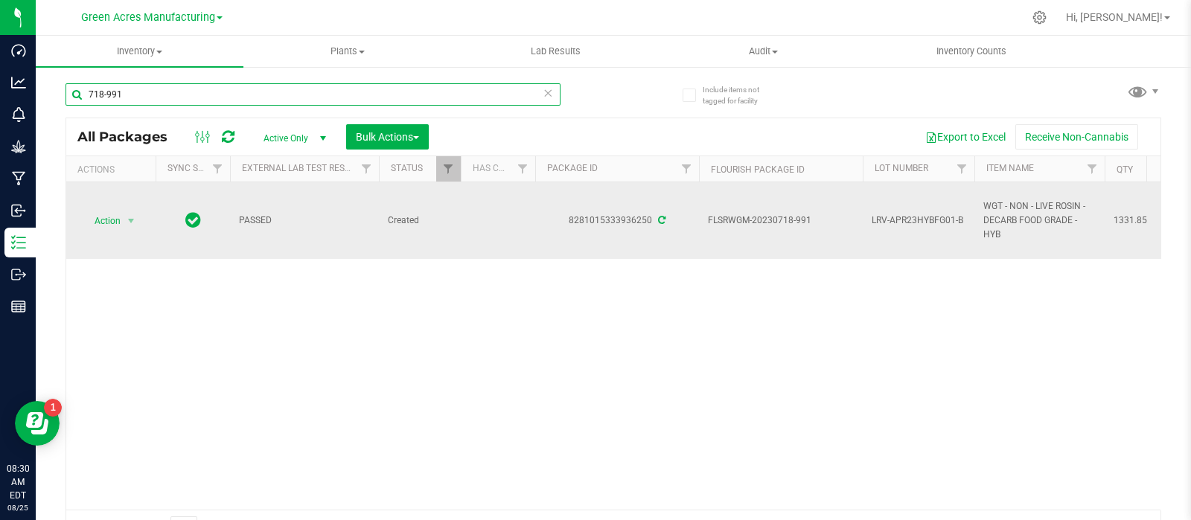
type input "718-991"
drag, startPoint x: 820, startPoint y: 217, endPoint x: 772, endPoint y: 220, distance: 47.8
click at [772, 220] on td "FLSRWGM-20230718-991" at bounding box center [781, 220] width 164 height 77
click at [897, 217] on span "LRV-APR23HYBFG01-B" at bounding box center [918, 221] width 94 height 14
click at [897, 217] on input "LRV-APR23HYBFG01-B" at bounding box center [915, 220] width 106 height 23
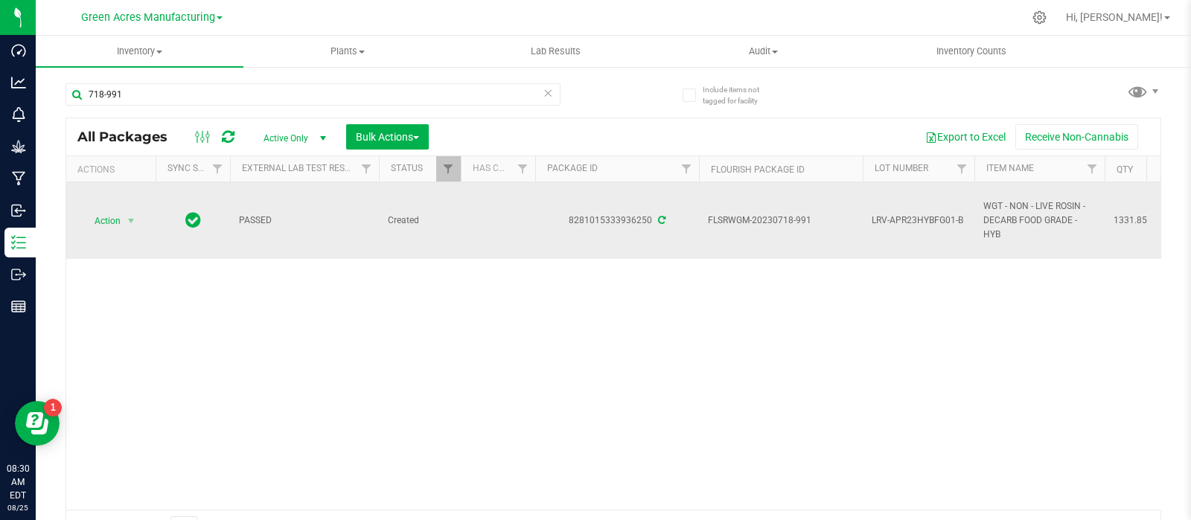
click at [996, 216] on span "WGT - NON - LIVE ROSIN - DECARB FOOD GRADE - HYB" at bounding box center [1039, 220] width 112 height 43
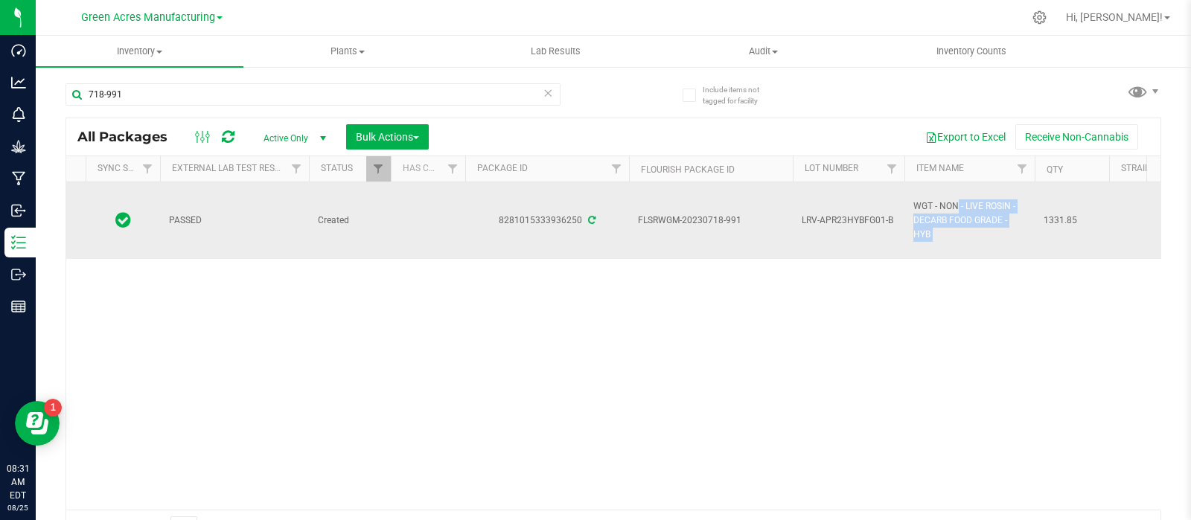
scroll to position [0, 76]
click at [1056, 217] on span "1331.85" at bounding box center [1065, 221] width 57 height 14
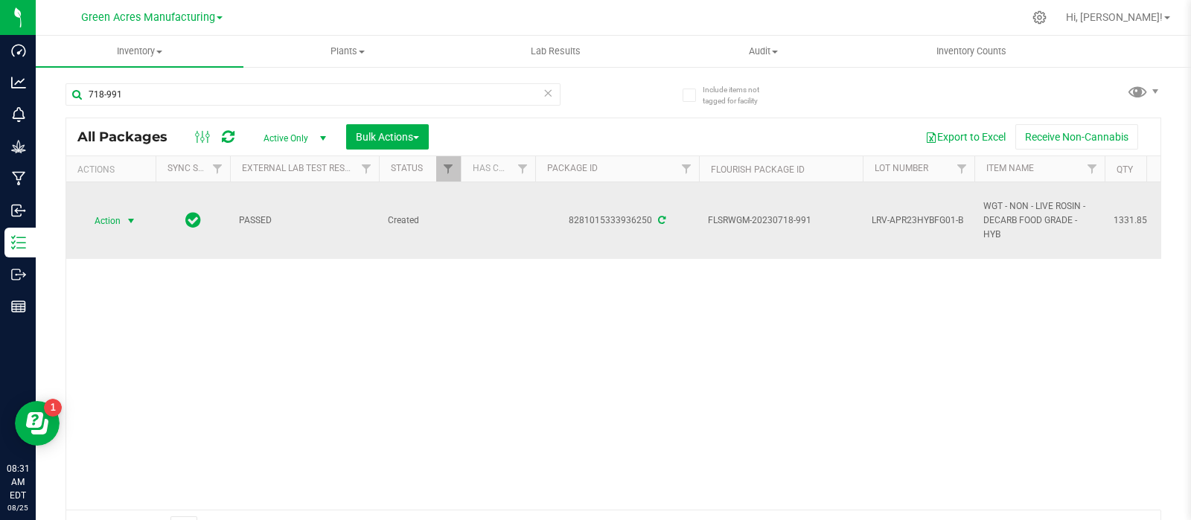
click at [124, 220] on span "select" at bounding box center [131, 221] width 19 height 21
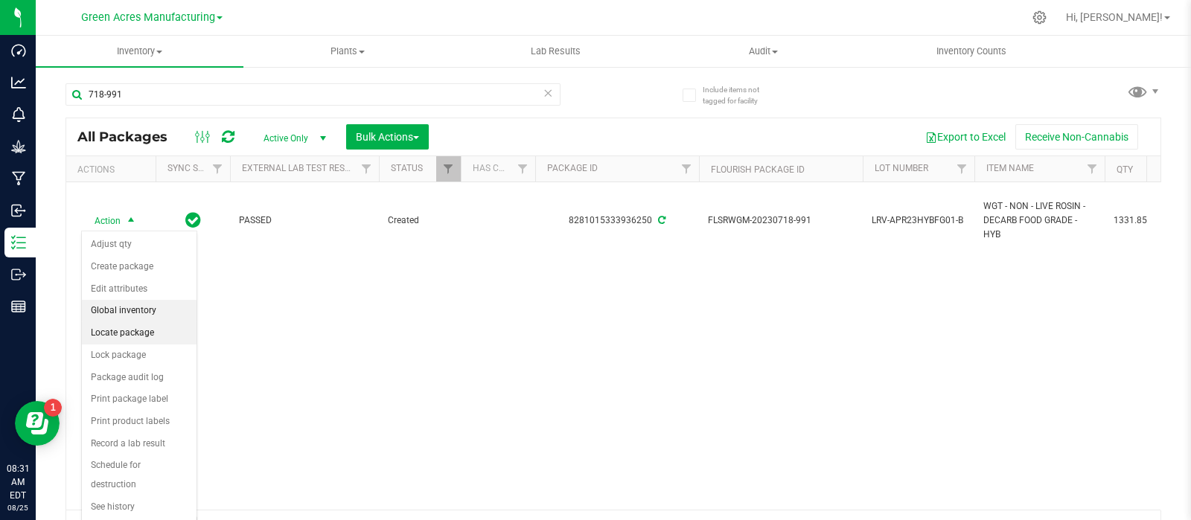
click at [145, 323] on li "Locate package" at bounding box center [139, 333] width 115 height 22
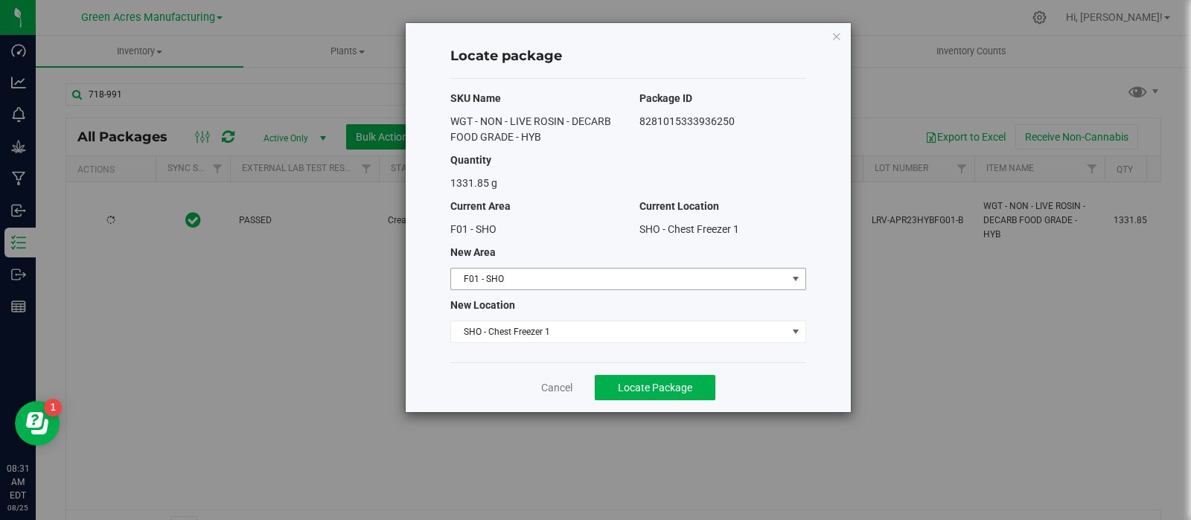
click at [503, 282] on span "F01 - SHO" at bounding box center [619, 279] width 336 height 21
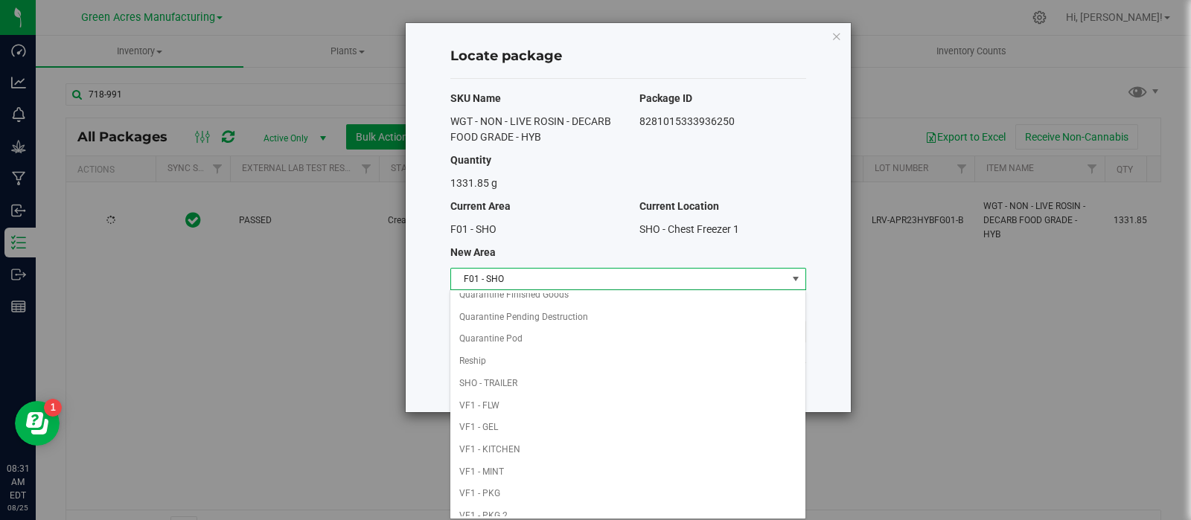
scroll to position [540, 0]
click at [510, 440] on li "VF1 - KITCHEN" at bounding box center [627, 449] width 354 height 22
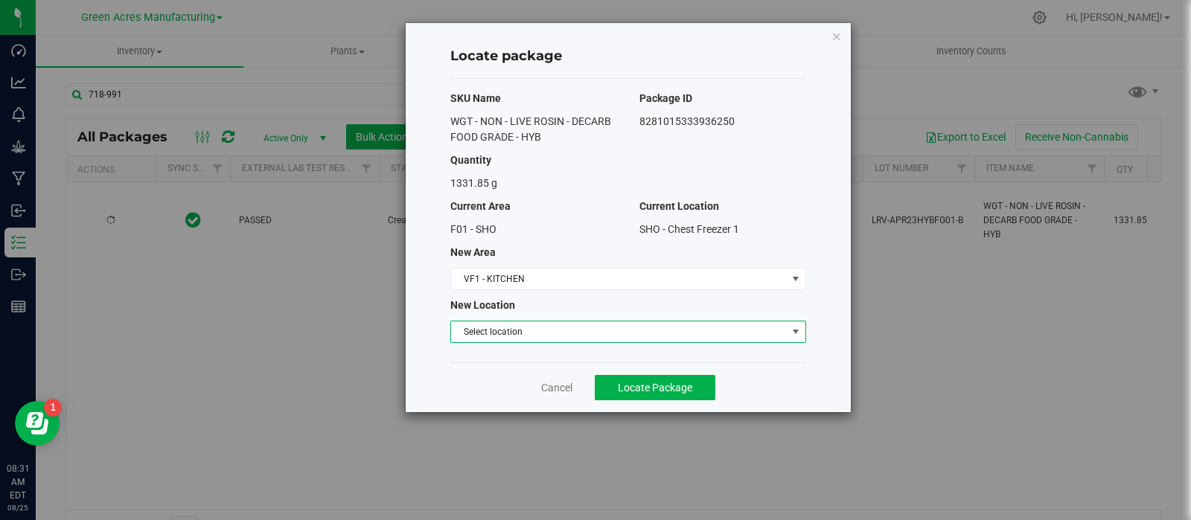
click at [553, 330] on span "Select location" at bounding box center [619, 331] width 336 height 21
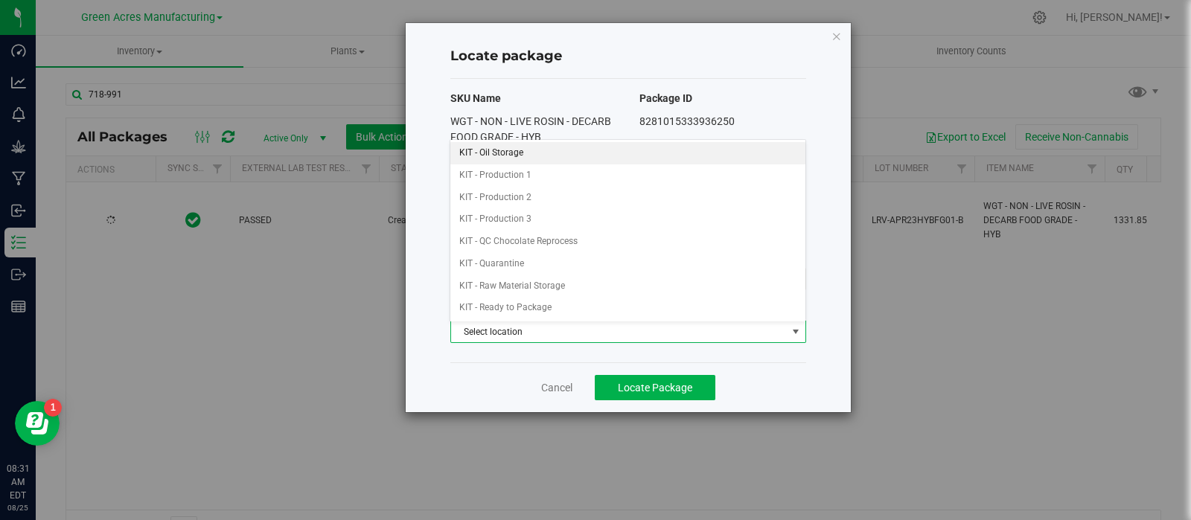
click at [496, 160] on li "KIT - Oil Storage" at bounding box center [627, 153] width 354 height 22
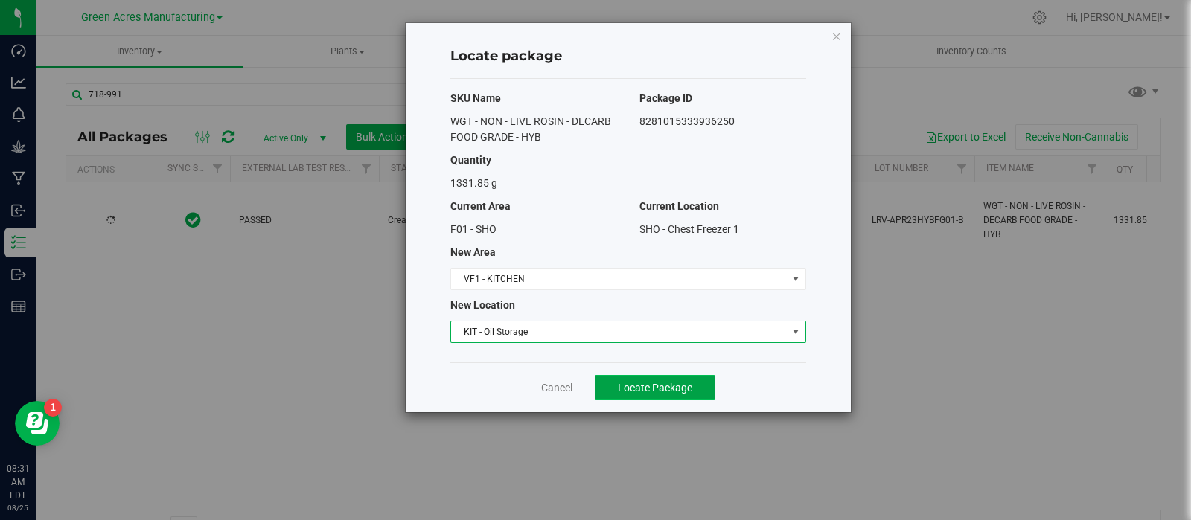
click at [624, 382] on span "Locate Package" at bounding box center [655, 388] width 74 height 12
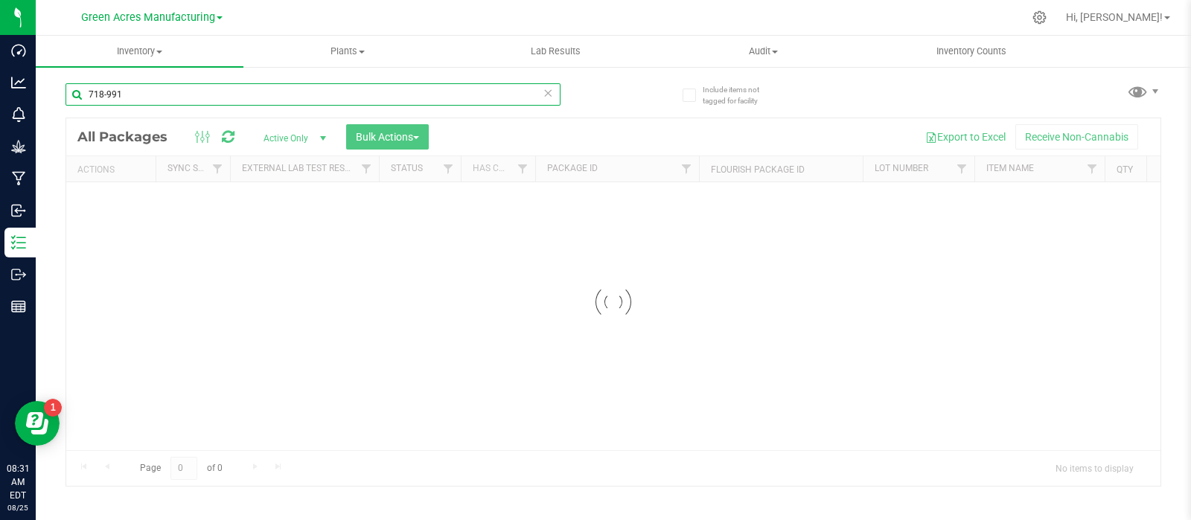
click at [143, 92] on input "718-991" at bounding box center [312, 94] width 495 height 22
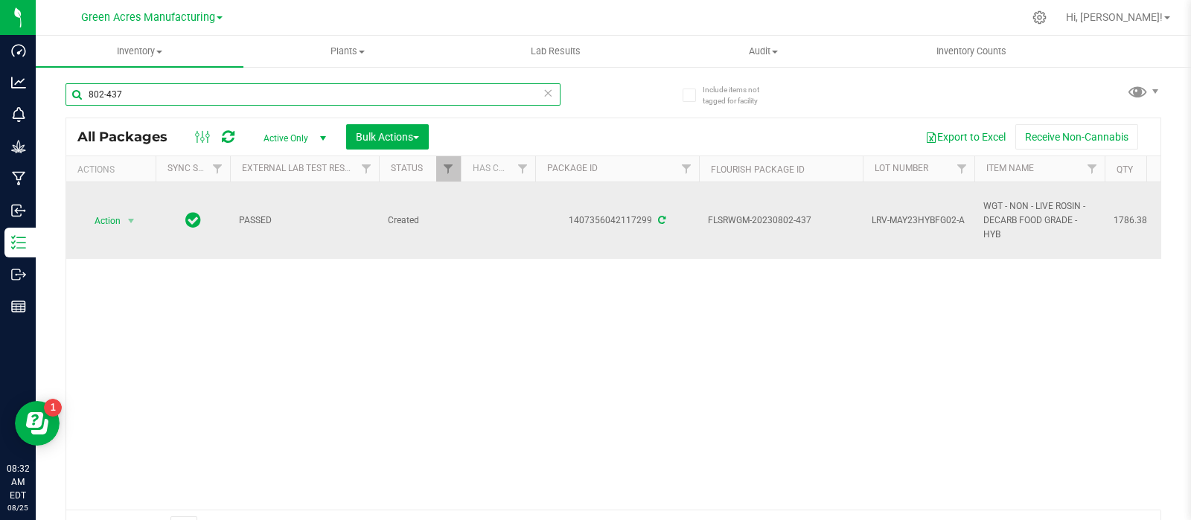
type input "802-437"
drag, startPoint x: 818, startPoint y: 220, endPoint x: 773, endPoint y: 223, distance: 44.7
click at [773, 223] on span "FLSRWGM-20230802-437" at bounding box center [781, 221] width 146 height 14
click at [919, 218] on span "LRV-MAY23HYBFG02-A" at bounding box center [918, 221] width 94 height 14
click at [919, 218] on input "LRV-MAY23HYBFG02-A" at bounding box center [915, 220] width 106 height 23
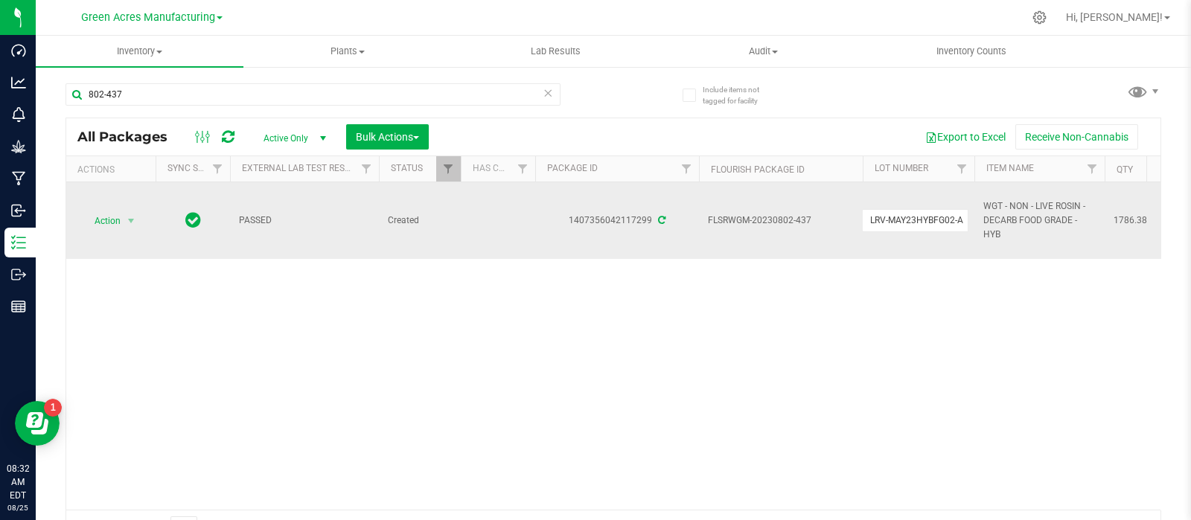
click at [919, 218] on input "LRV-MAY23HYBFG02-A" at bounding box center [915, 220] width 106 height 23
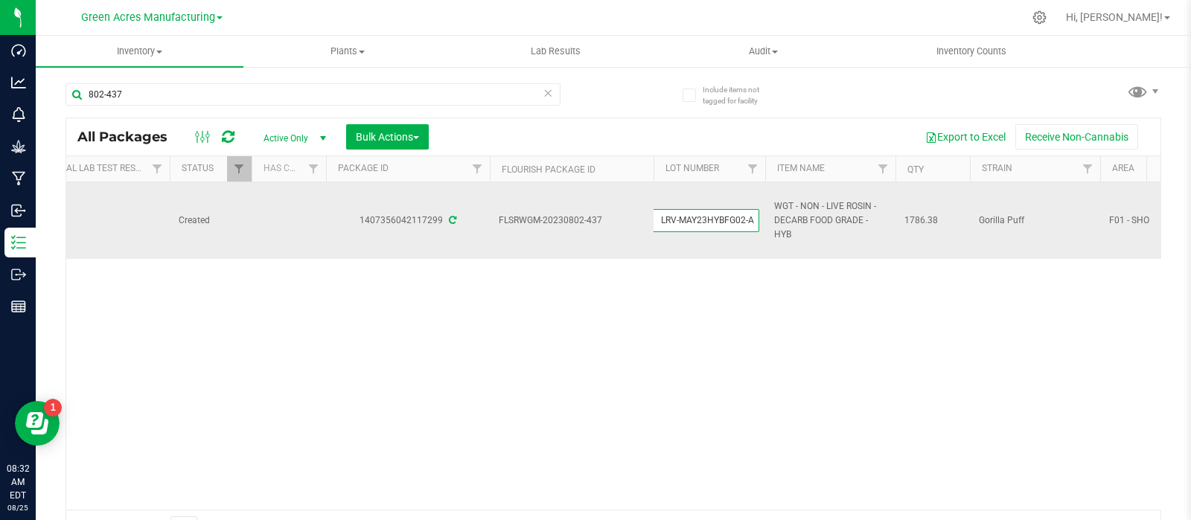
scroll to position [0, 212]
click at [818, 216] on span "WGT - NON - LIVE ROSIN - DECARB FOOD GRADE - HYB" at bounding box center [827, 220] width 112 height 43
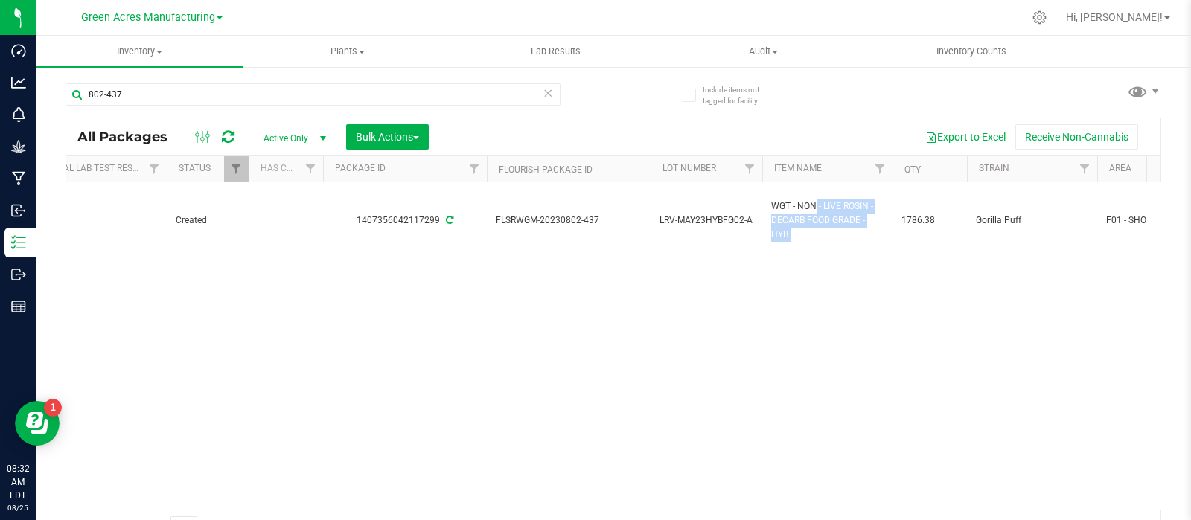
scroll to position [0, 324]
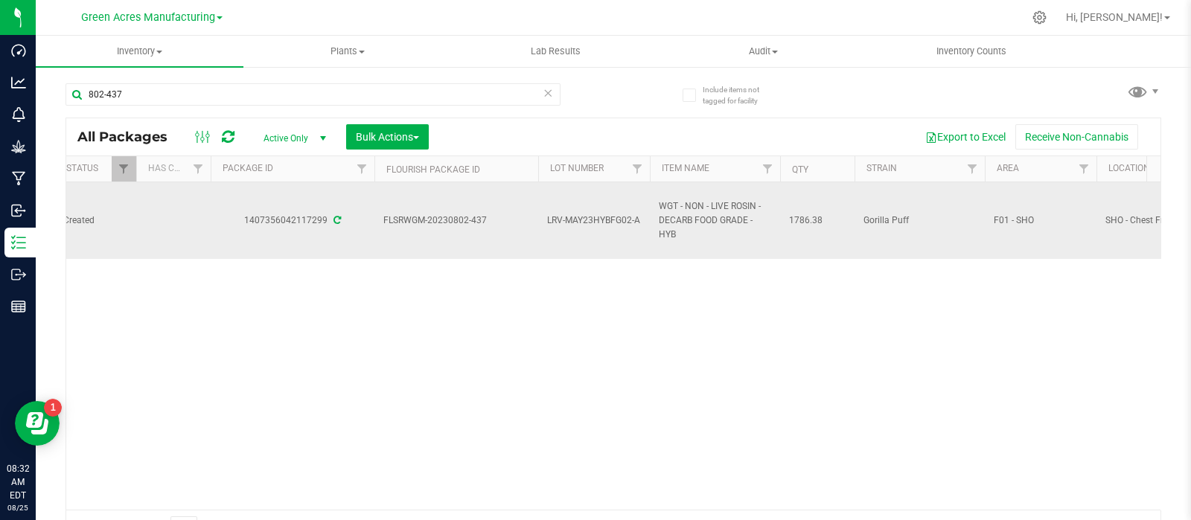
click at [807, 217] on span "1786.38" at bounding box center [817, 221] width 57 height 14
click at [807, 219] on span "1786.38" at bounding box center [817, 221] width 57 height 14
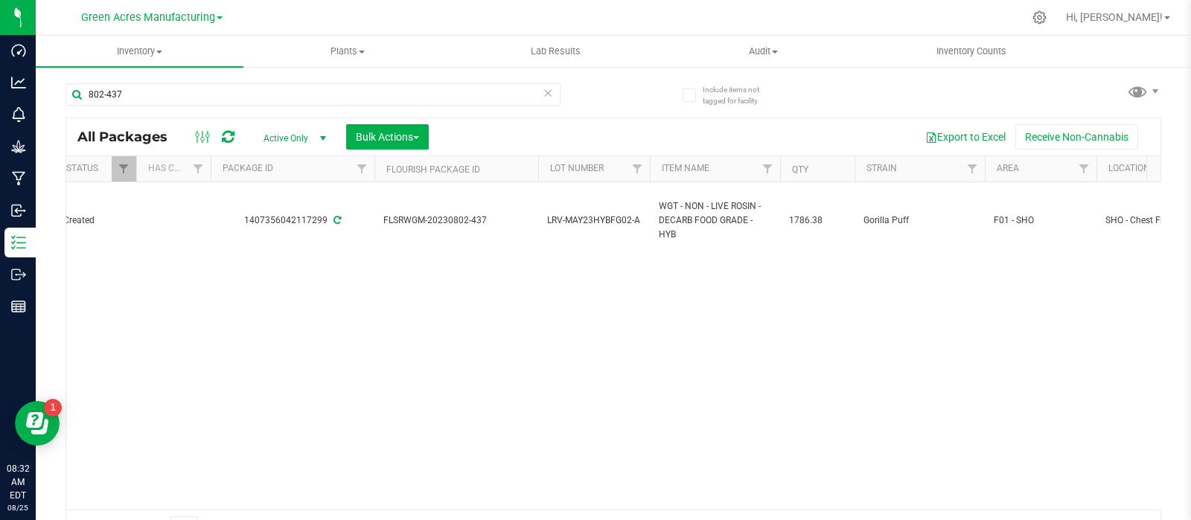
scroll to position [0, 0]
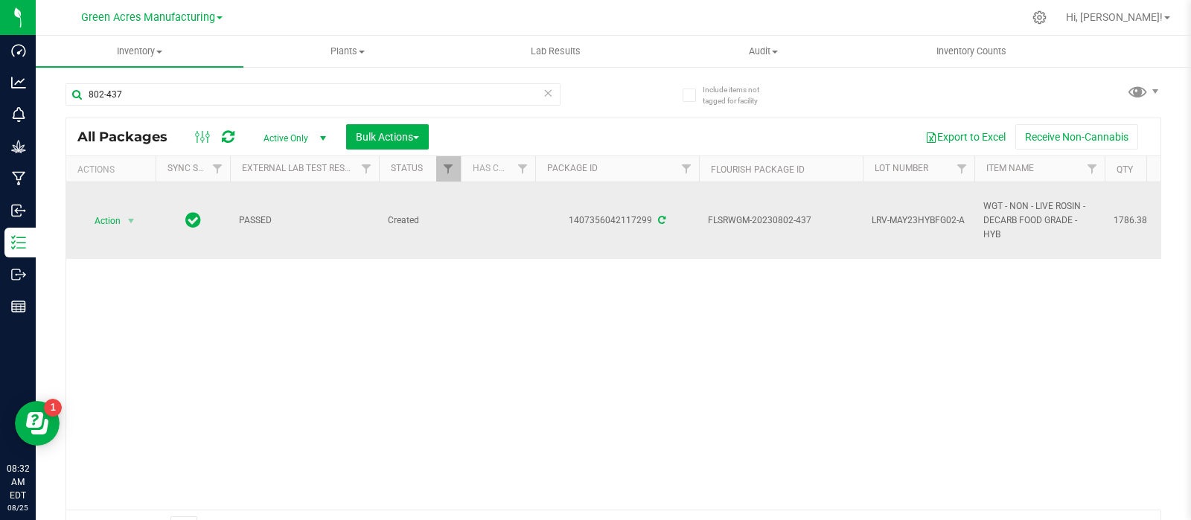
click at [118, 217] on span "Action" at bounding box center [101, 221] width 40 height 21
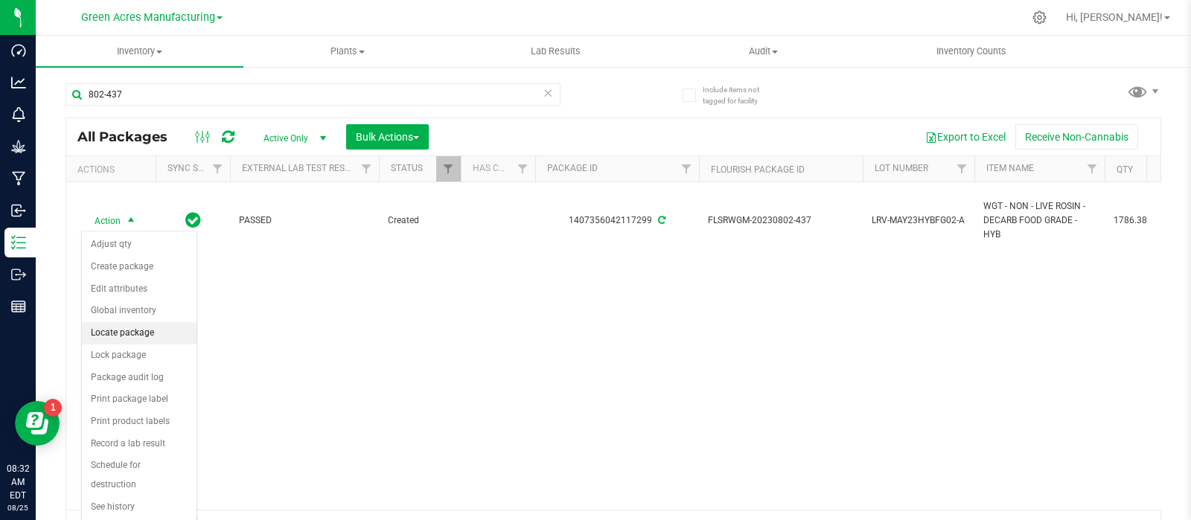
click at [145, 337] on li "Locate package" at bounding box center [139, 333] width 115 height 22
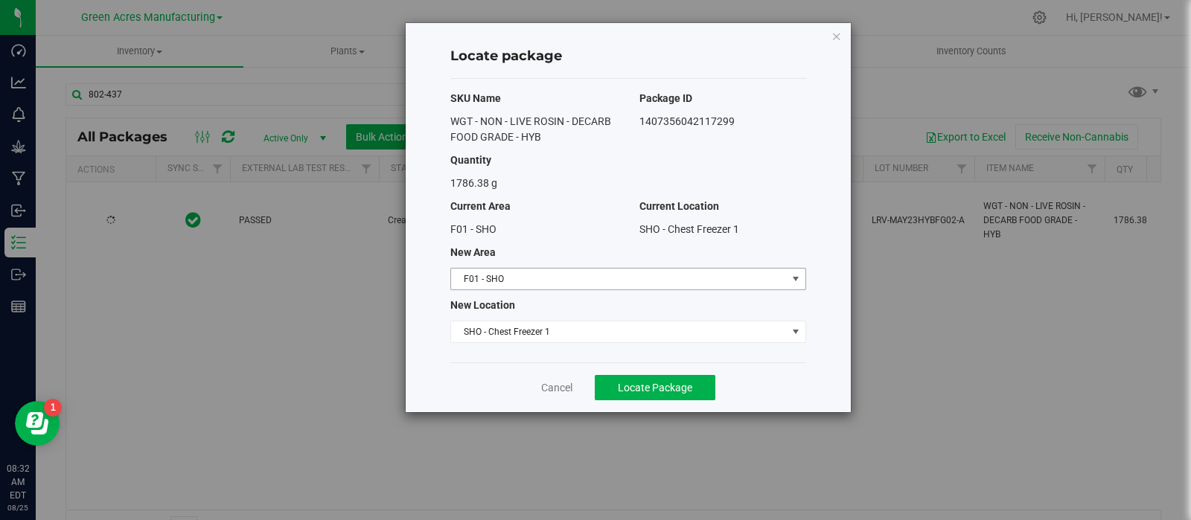
click at [553, 281] on span "F01 - SHO" at bounding box center [619, 279] width 336 height 21
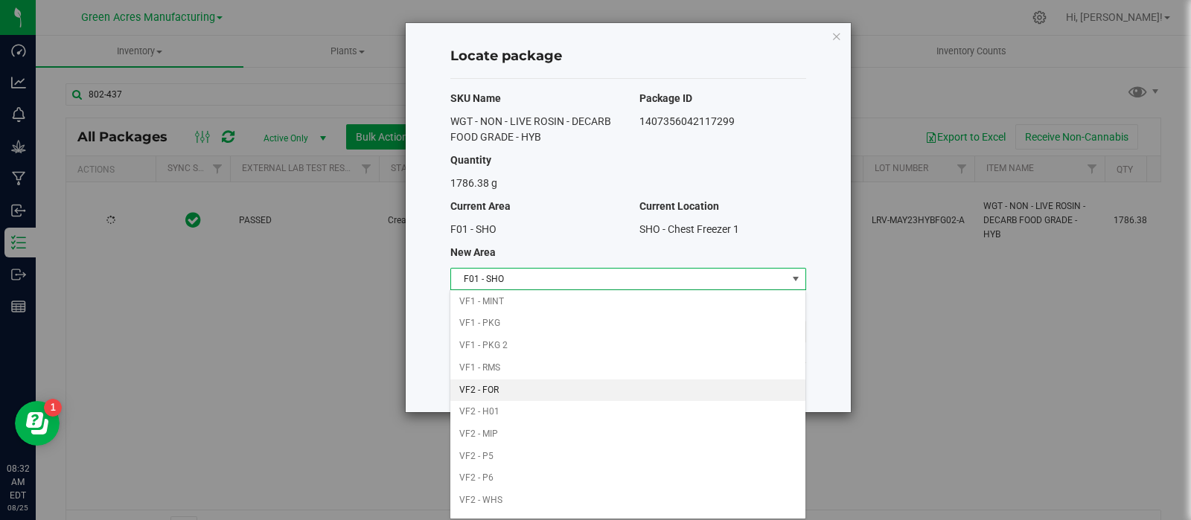
scroll to position [684, 0]
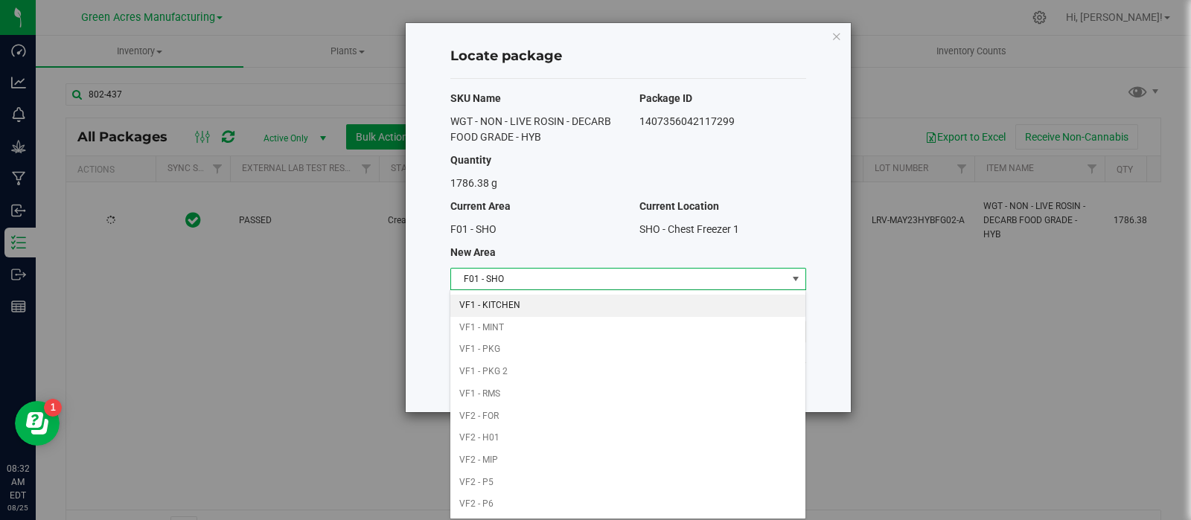
click at [495, 298] on li "VF1 - KITCHEN" at bounding box center [627, 306] width 354 height 22
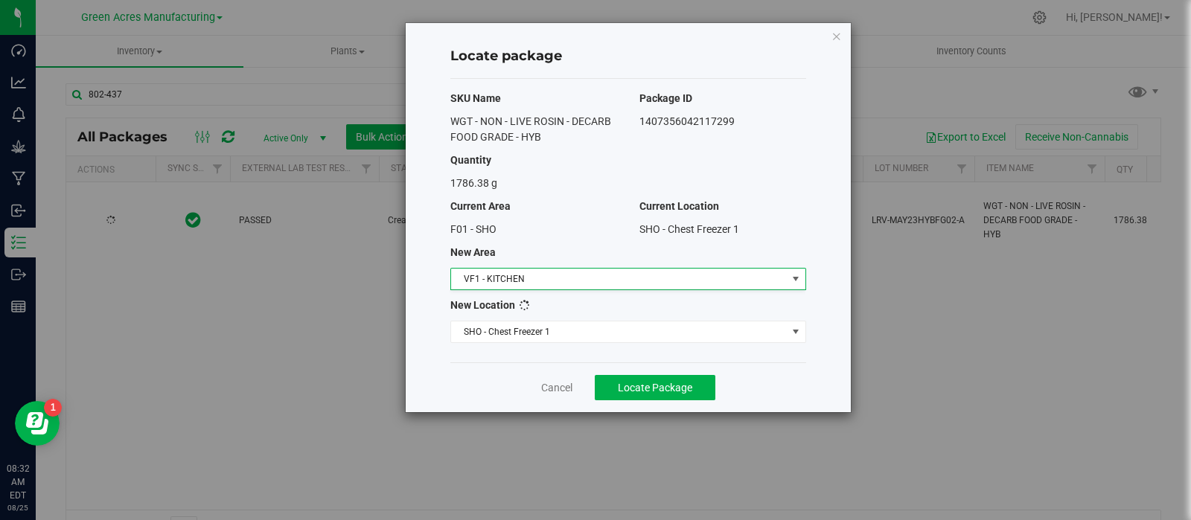
scroll to position [0, 0]
click at [543, 333] on span "Select location" at bounding box center [619, 331] width 336 height 21
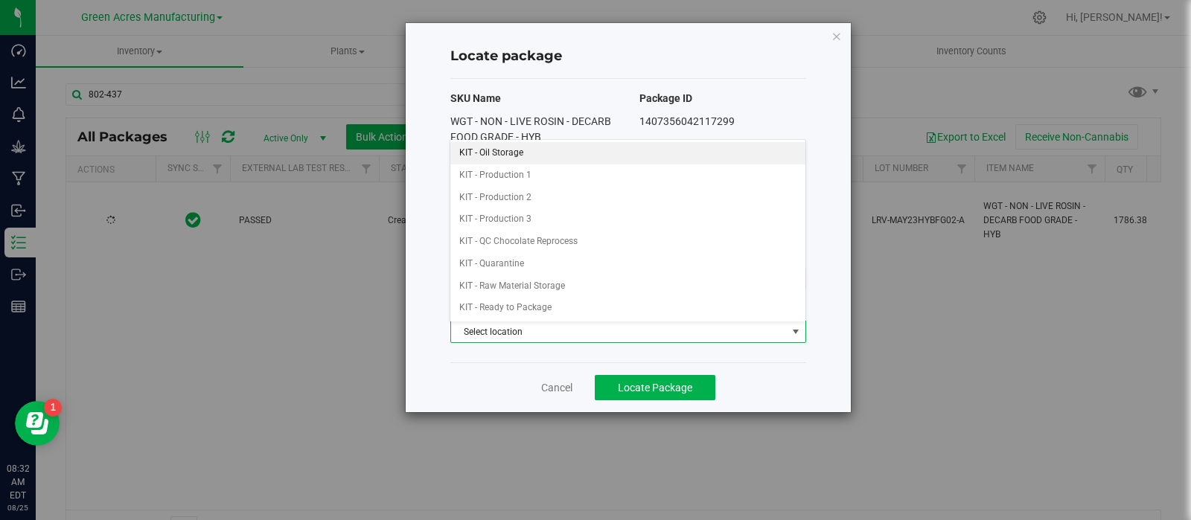
click at [488, 154] on li "KIT - Oil Storage" at bounding box center [627, 153] width 354 height 22
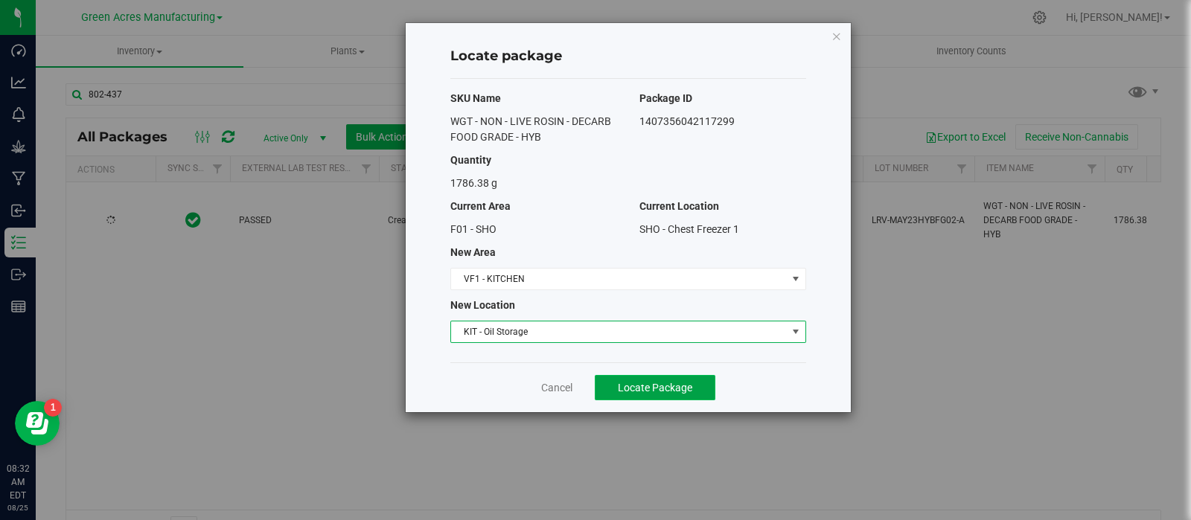
click at [621, 385] on span "Locate Package" at bounding box center [655, 388] width 74 height 12
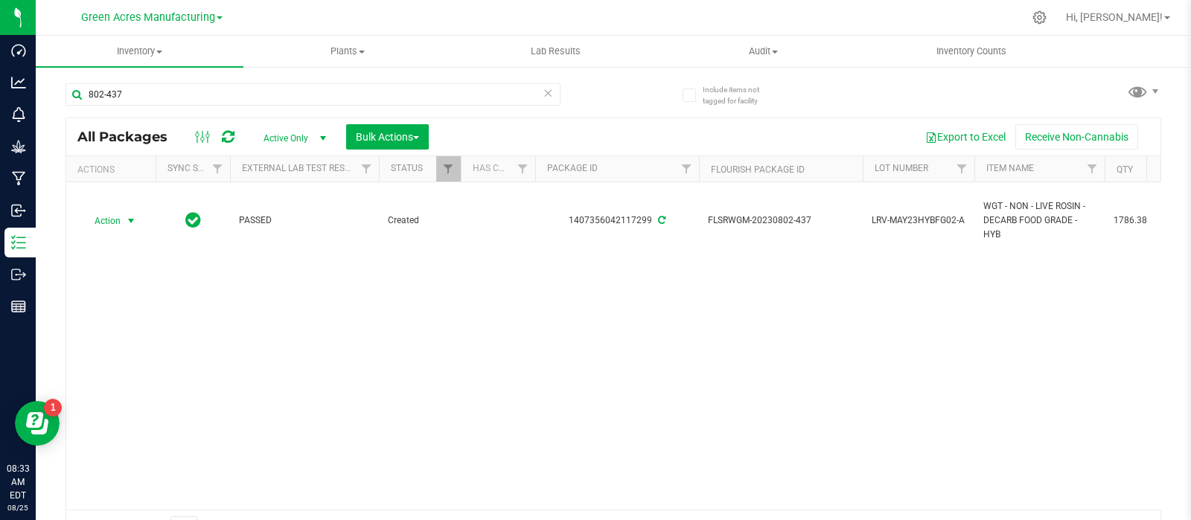
click at [126, 217] on span "select" at bounding box center [131, 221] width 12 height 12
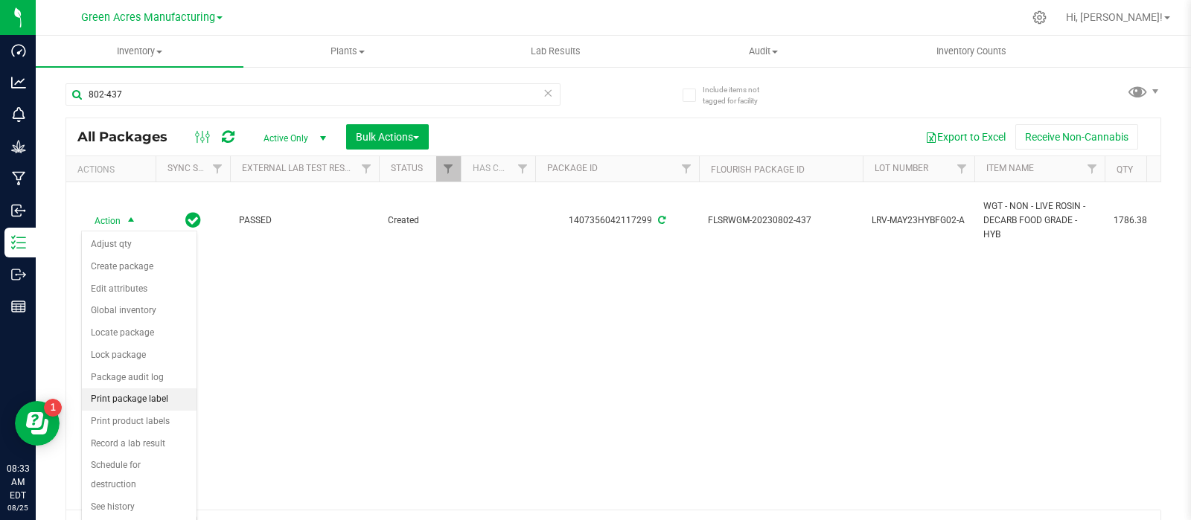
click at [138, 399] on li "Print package label" at bounding box center [139, 399] width 115 height 22
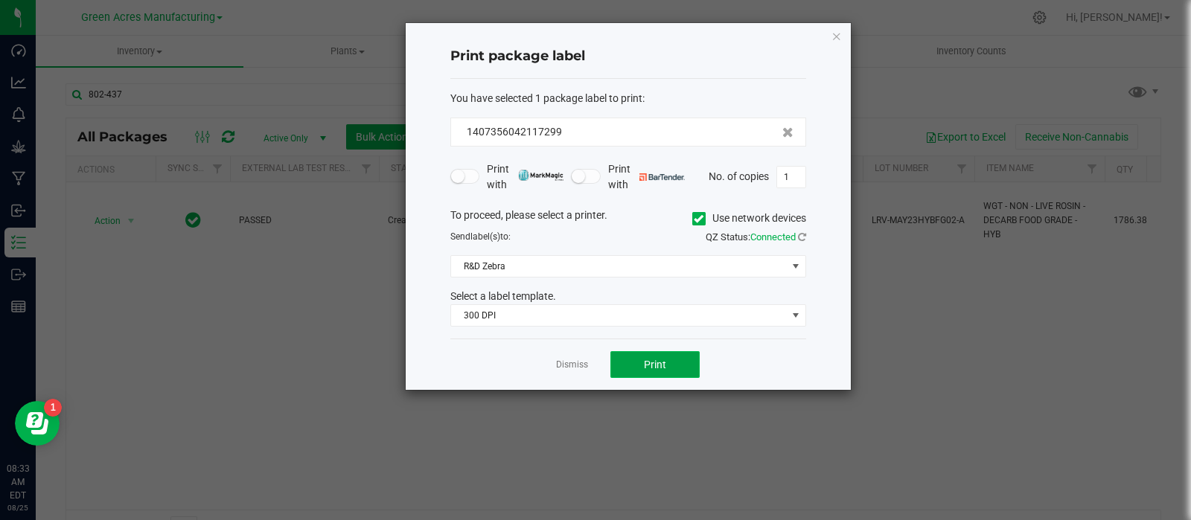
click at [689, 355] on button "Print" at bounding box center [654, 364] width 89 height 27
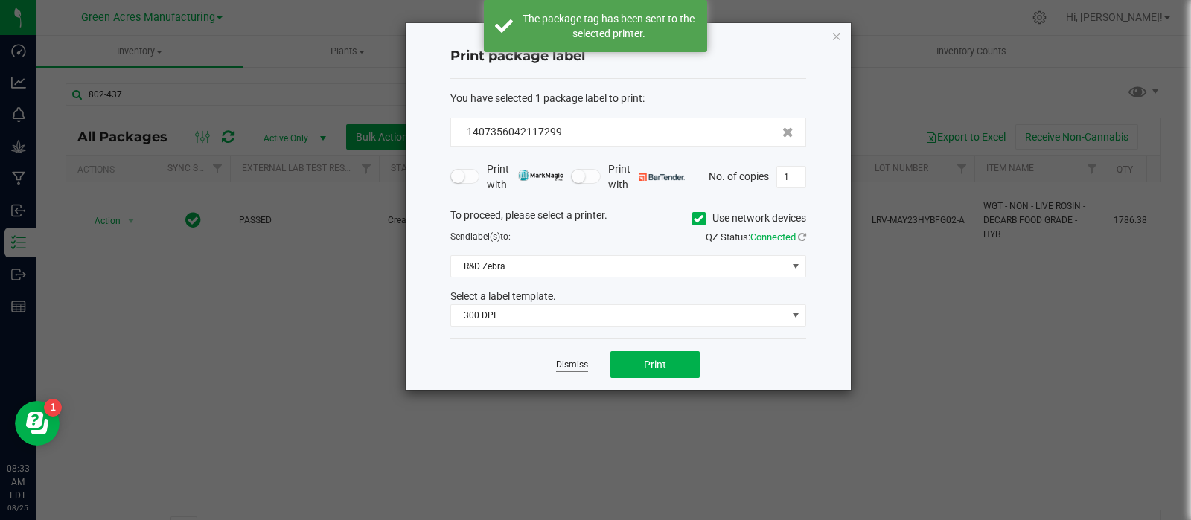
click at [574, 364] on link "Dismiss" at bounding box center [572, 365] width 32 height 13
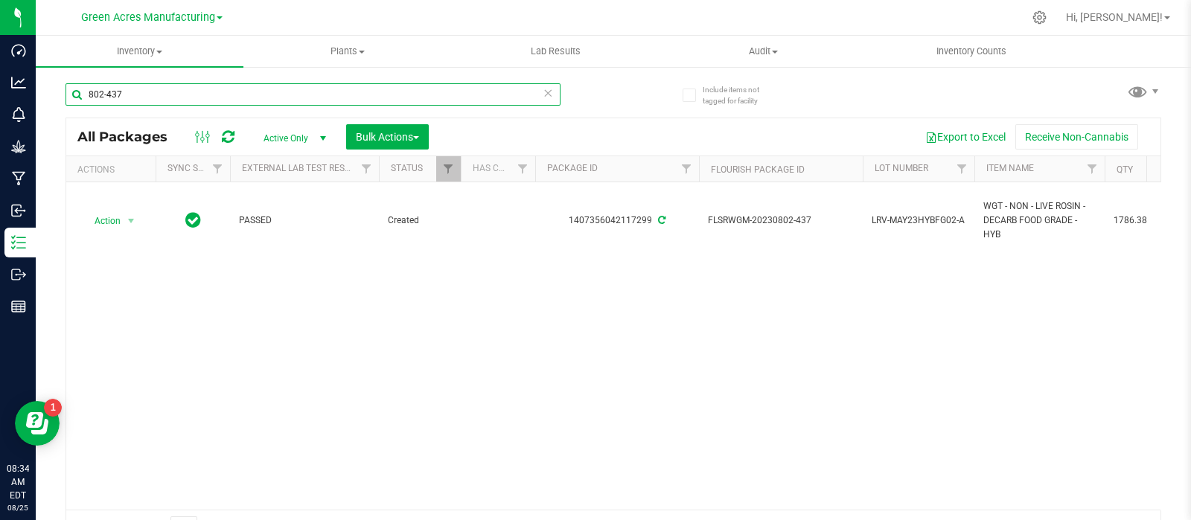
click at [289, 92] on input "802-437" at bounding box center [312, 94] width 495 height 22
paste input "0718-990"
type input "0718-990"
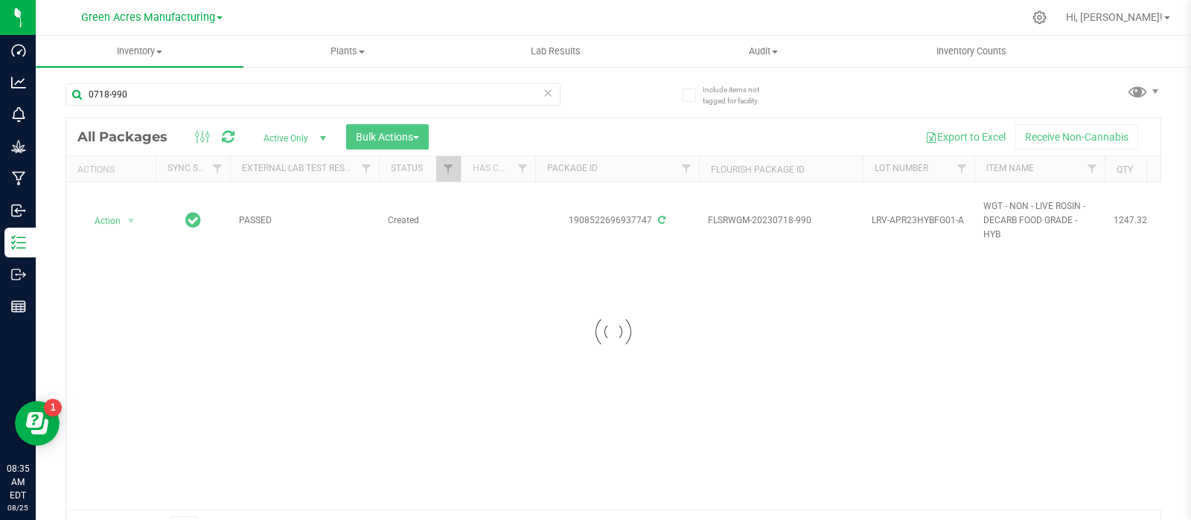
click at [127, 219] on div at bounding box center [613, 331] width 1094 height 427
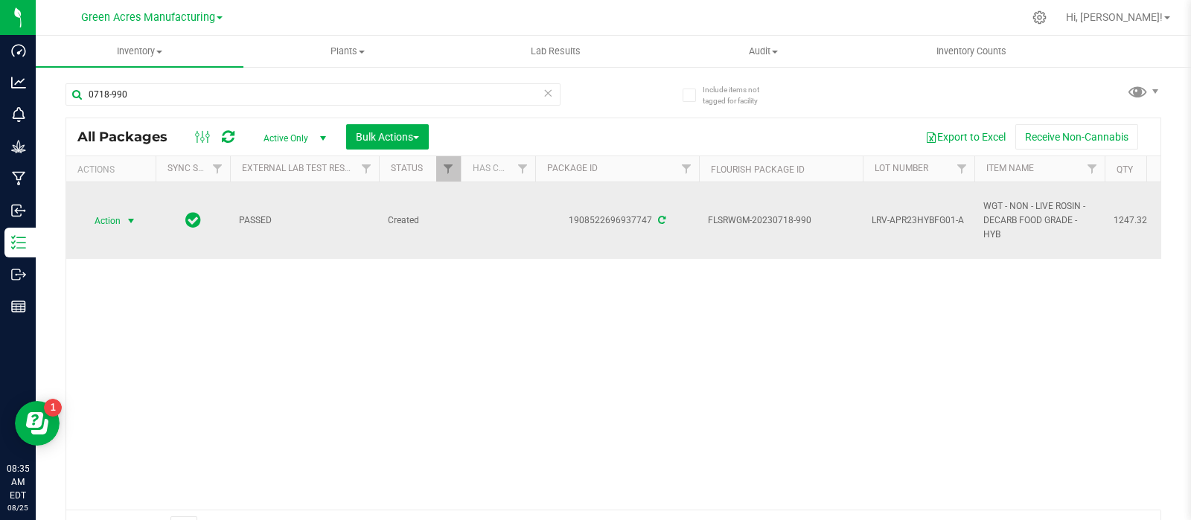
click at [130, 216] on span "select" at bounding box center [131, 221] width 12 height 12
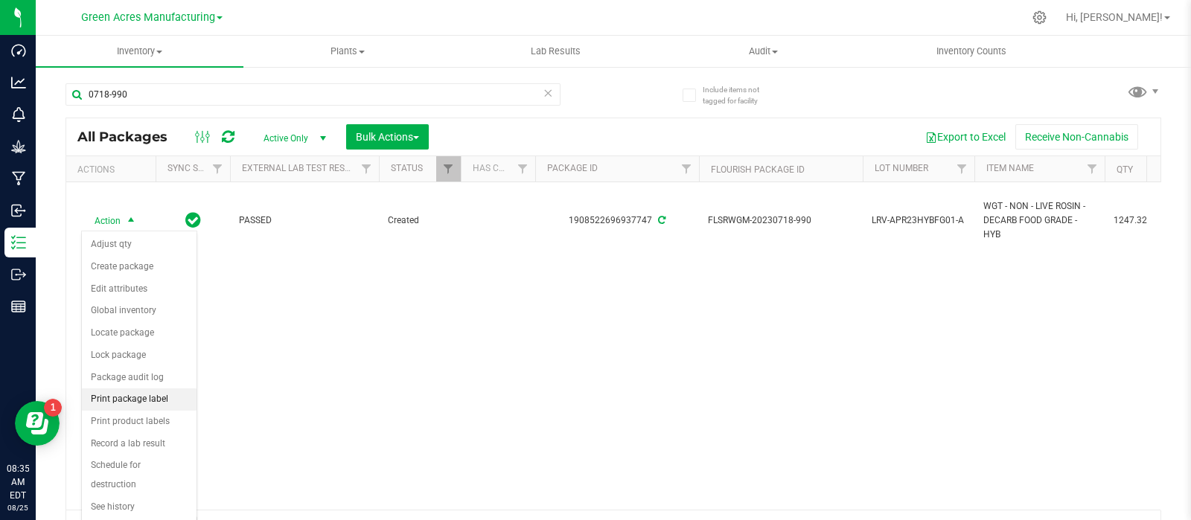
click at [139, 400] on li "Print package label" at bounding box center [139, 399] width 115 height 22
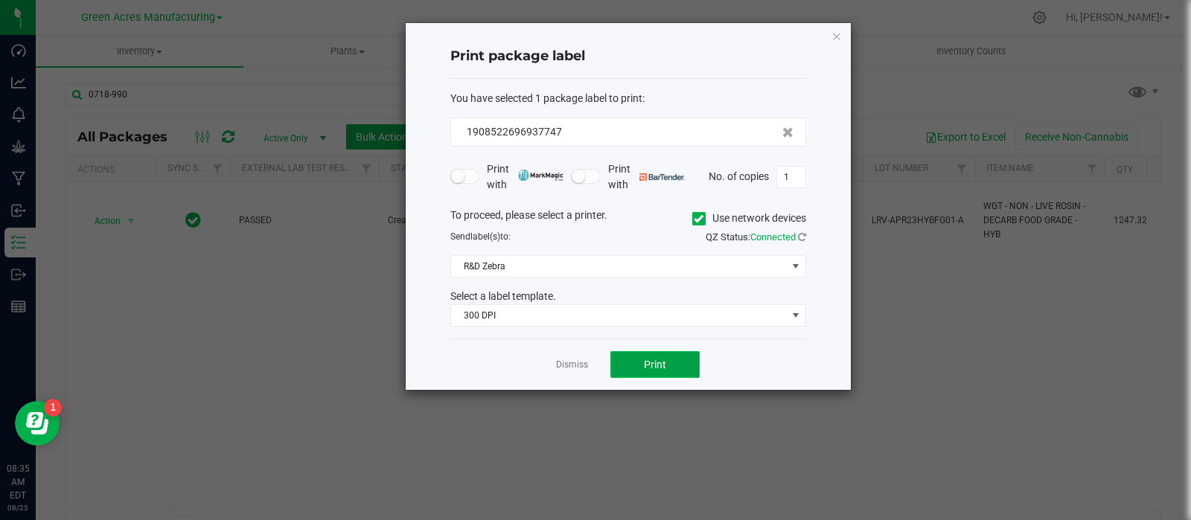
click at [647, 362] on span "Print" at bounding box center [655, 365] width 22 height 12
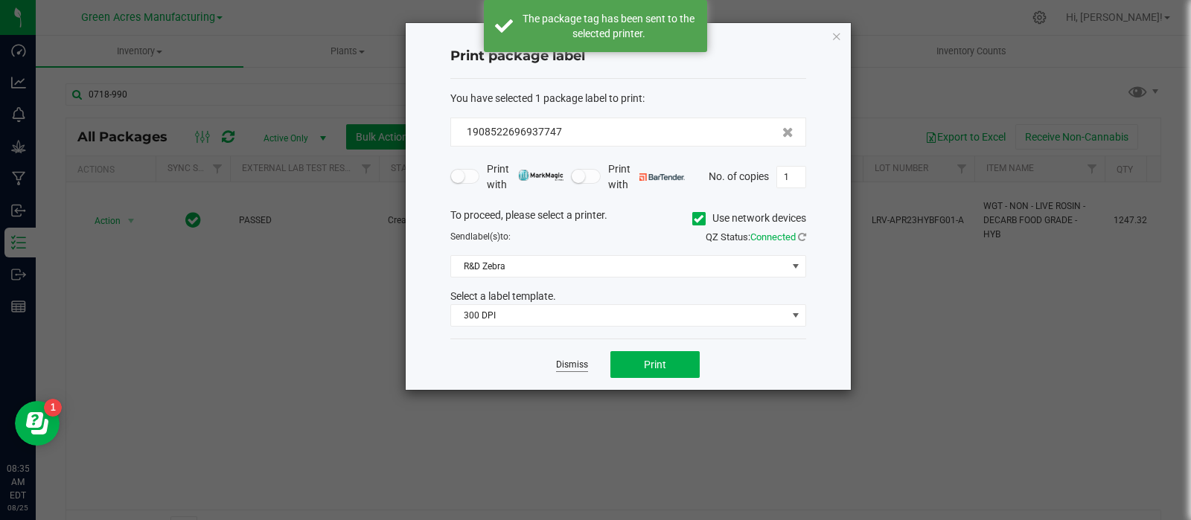
click at [572, 362] on link "Dismiss" at bounding box center [572, 365] width 32 height 13
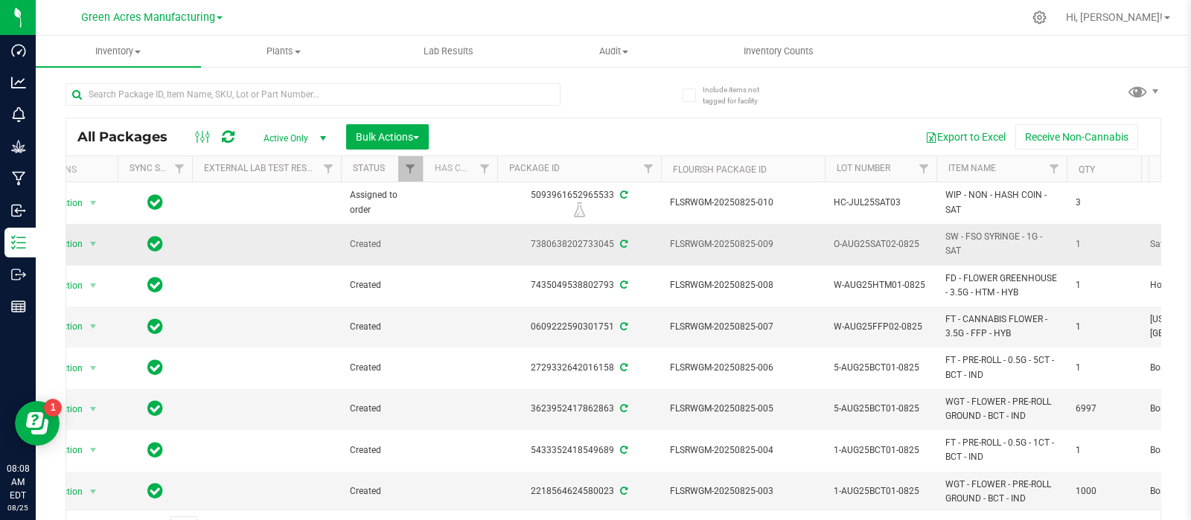
scroll to position [0, 39]
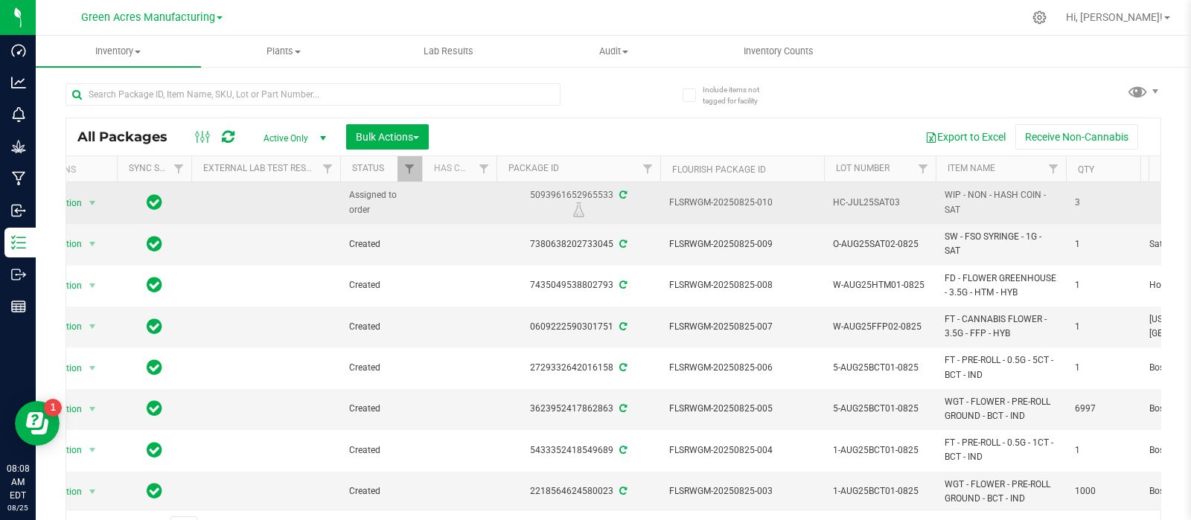
drag, startPoint x: 525, startPoint y: 188, endPoint x: 607, endPoint y: 190, distance: 82.6
click at [607, 189] on div "5093961652965533" at bounding box center [578, 202] width 168 height 29
click at [598, 192] on div "5093961652965533" at bounding box center [578, 202] width 168 height 29
click at [511, 199] on div "5093961652965533" at bounding box center [578, 202] width 168 height 29
drag, startPoint x: 520, startPoint y: 186, endPoint x: 610, endPoint y: 193, distance: 90.4
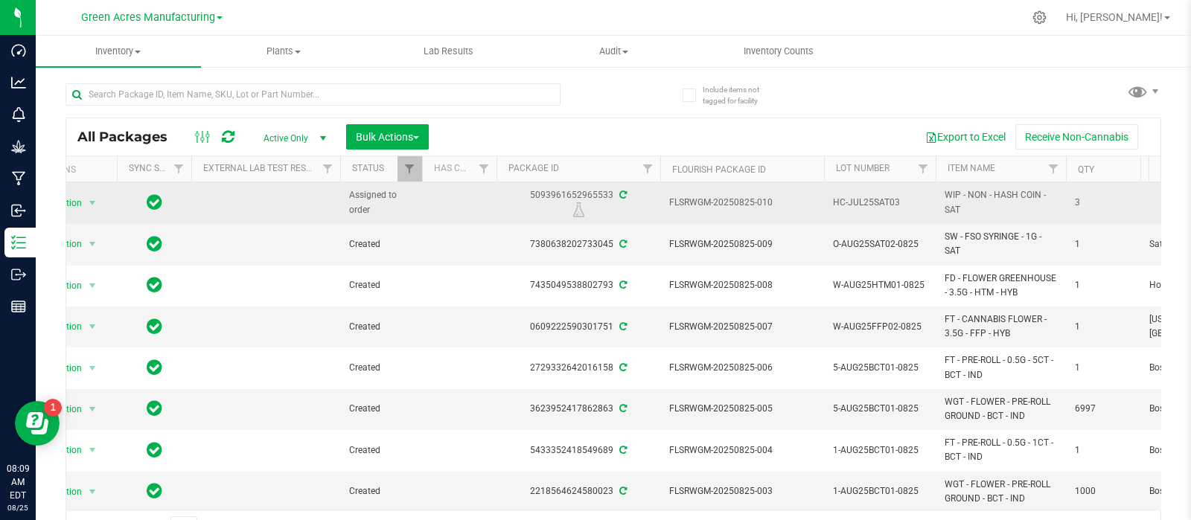
click at [610, 193] on td "5093961652965533" at bounding box center [578, 203] width 164 height 42
copy div "5093961652965533"
click at [503, 219] on td "5093961652965533" at bounding box center [578, 203] width 164 height 42
drag, startPoint x: 524, startPoint y: 195, endPoint x: 612, endPoint y: 188, distance: 88.1
click at [612, 188] on div "5093961652965533" at bounding box center [578, 202] width 168 height 29
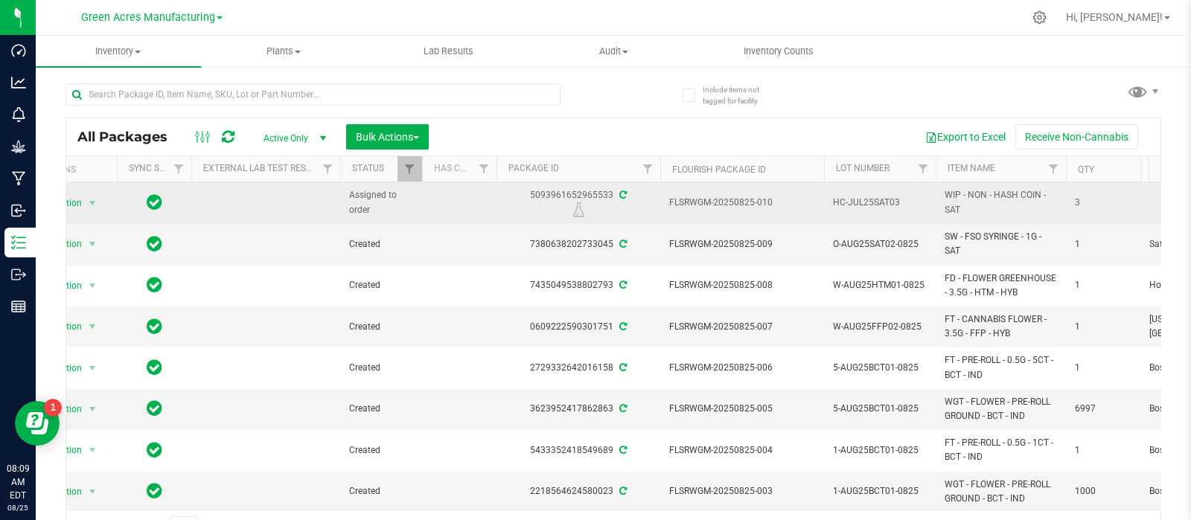
copy div "5093961652965533"
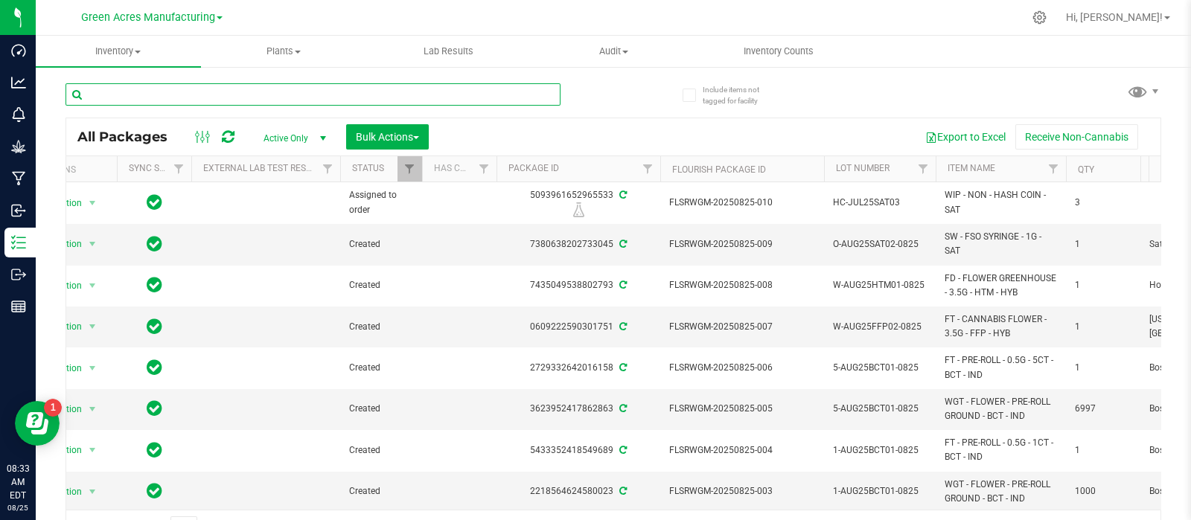
click at [197, 91] on input "text" at bounding box center [312, 94] width 495 height 22
paste input "0718-991"
type input "0718-991"
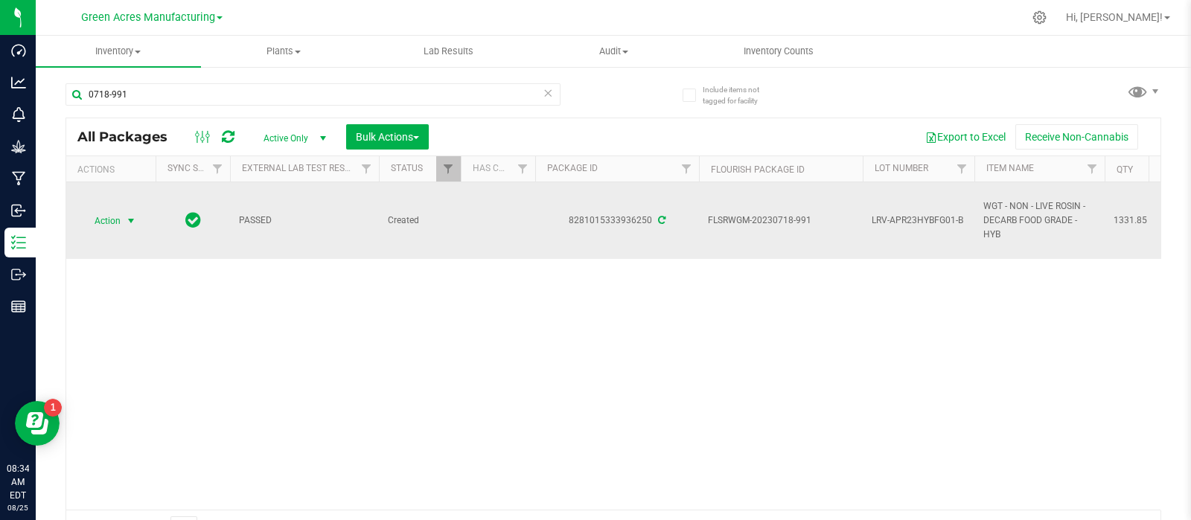
click at [118, 217] on span "Action" at bounding box center [101, 221] width 40 height 21
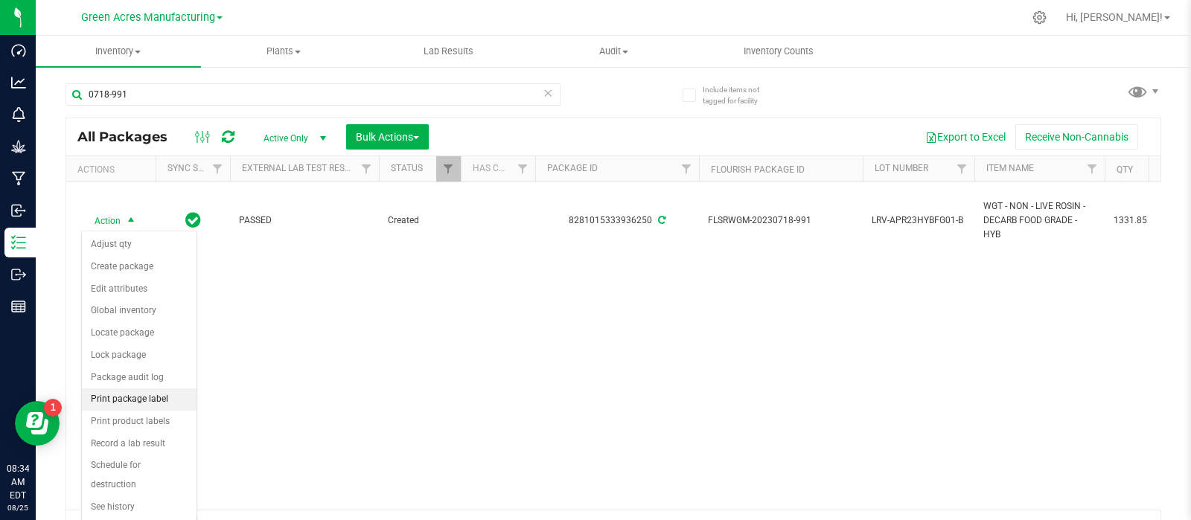
click at [120, 392] on li "Print package label" at bounding box center [139, 399] width 115 height 22
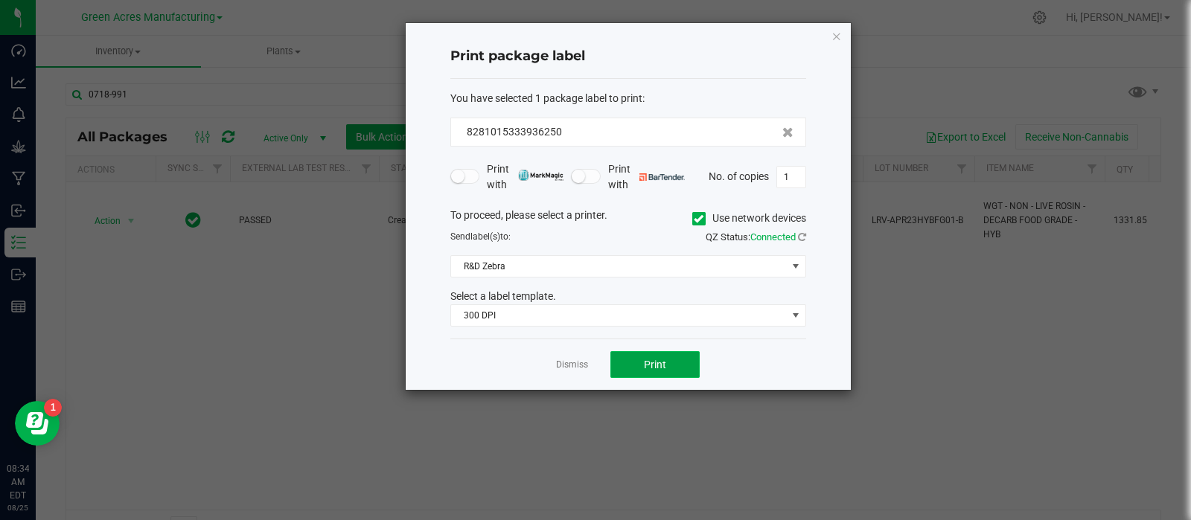
click at [646, 361] on span "Print" at bounding box center [655, 365] width 22 height 12
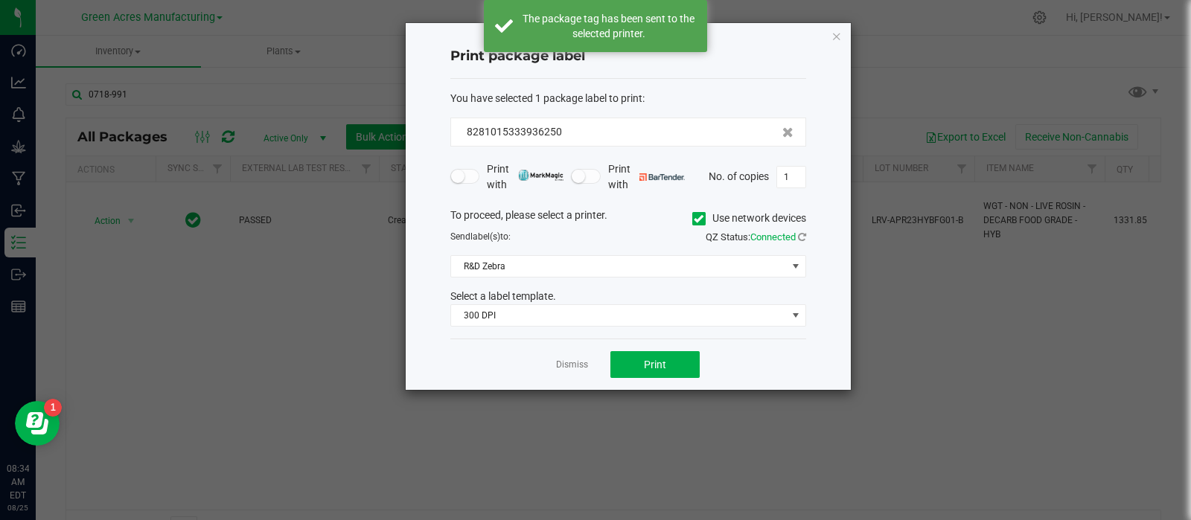
click at [567, 366] on link "Dismiss" at bounding box center [572, 365] width 32 height 13
